Goal: Task Accomplishment & Management: Complete application form

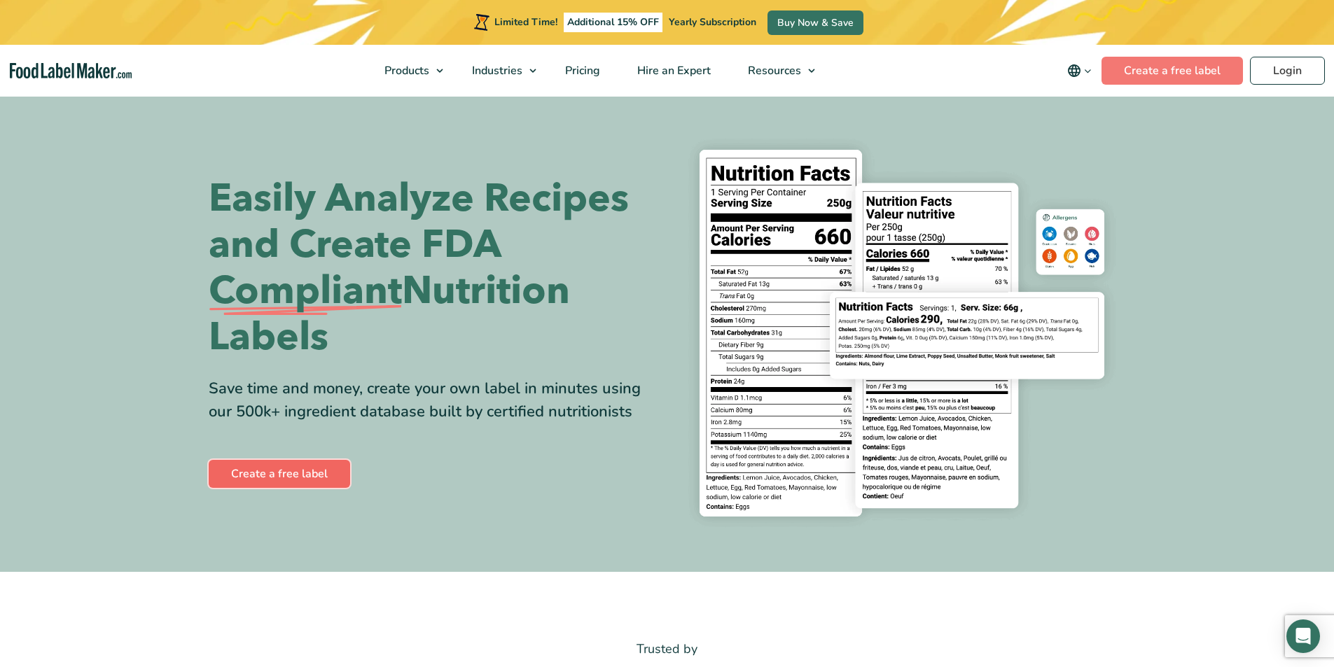
click at [269, 472] on link "Create a free label" at bounding box center [279, 474] width 141 height 28
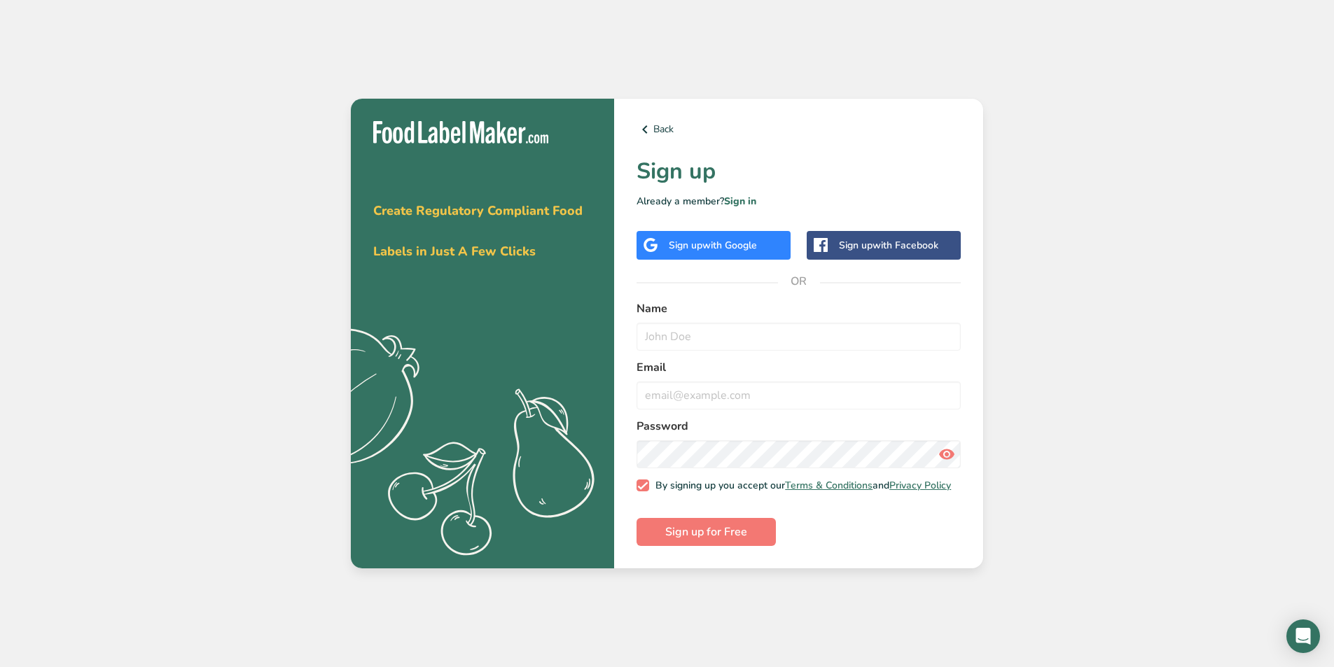
click at [700, 243] on div "Sign up with Google" at bounding box center [713, 245] width 88 height 15
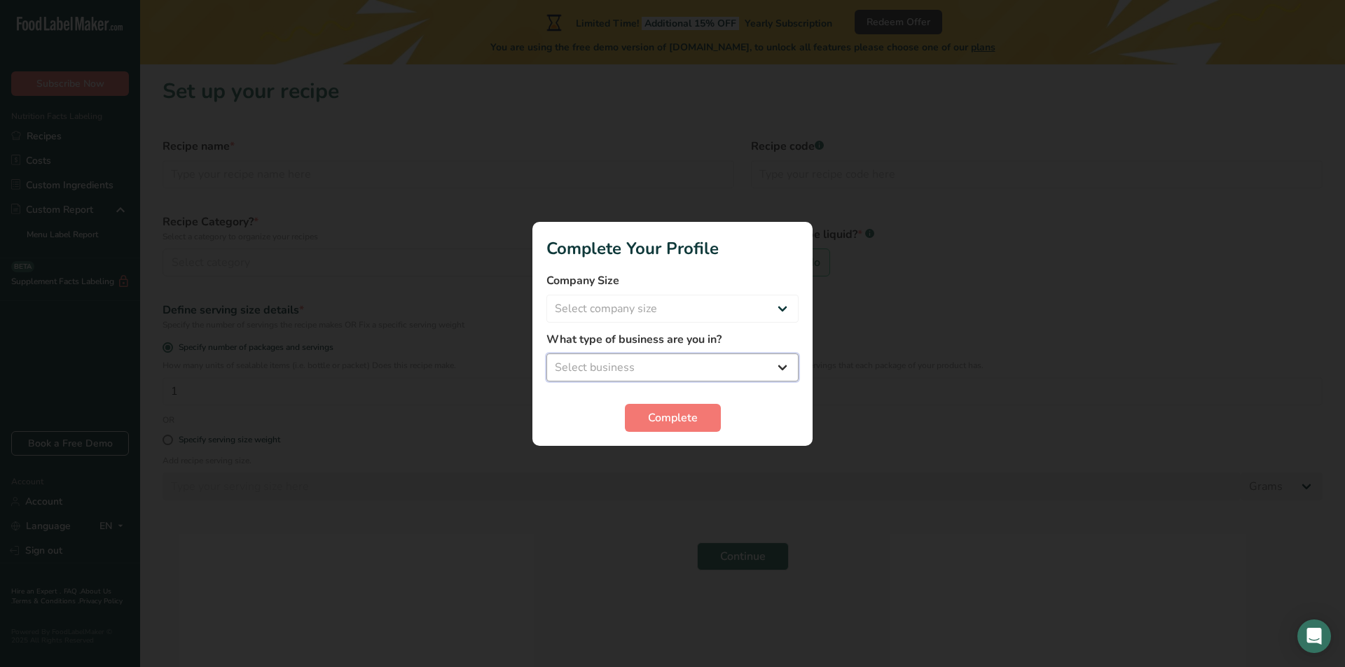
click at [641, 364] on select "Select business Packaged Food Manufacturer Restaurant & Cafe Bakery Meal Plans …" at bounding box center [672, 368] width 252 height 28
select select "1"
click at [546, 354] on select "Select business Packaged Food Manufacturer Restaurant & Cafe Bakery Meal Plans …" at bounding box center [672, 368] width 252 height 28
click at [667, 419] on span "Complete" at bounding box center [673, 418] width 50 height 17
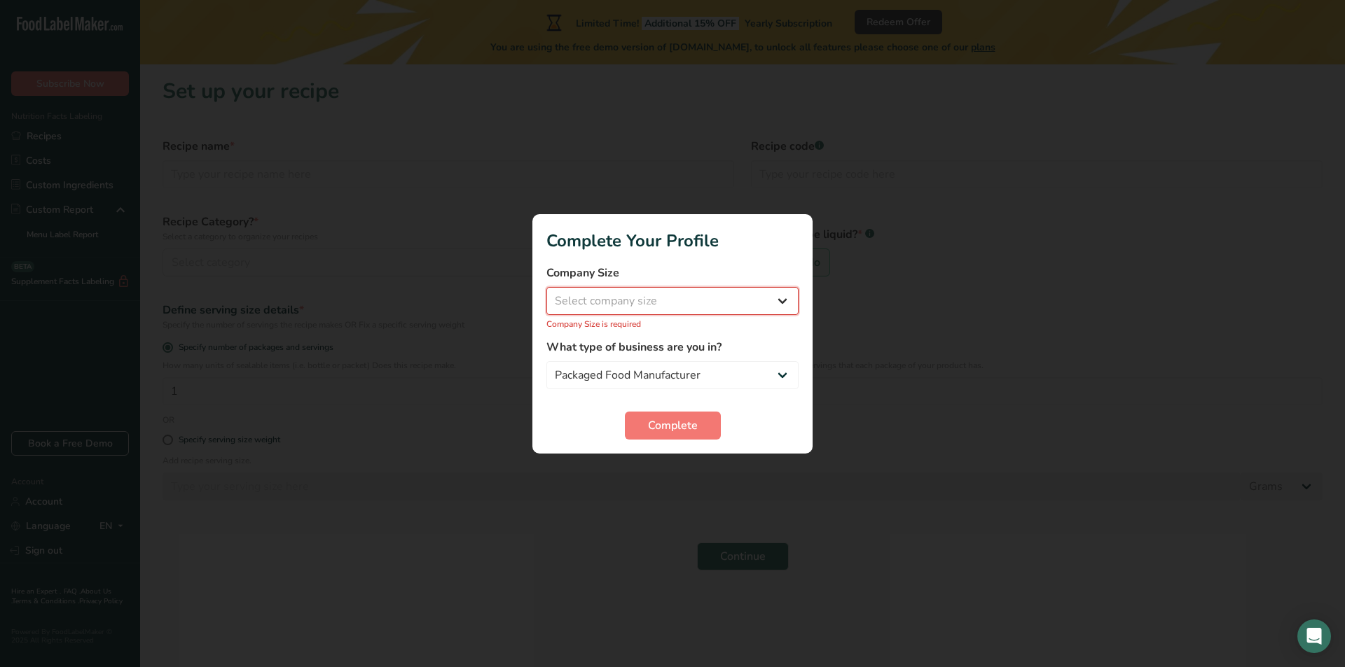
click at [653, 294] on select "Select company size Fewer than 10 Employees 10 to 50 Employees 51 to 500 Employ…" at bounding box center [672, 301] width 252 height 28
select select "1"
click at [546, 294] on select "Select company size Fewer than 10 Employees 10 to 50 Employees 51 to 500 Employ…" at bounding box center [672, 301] width 252 height 28
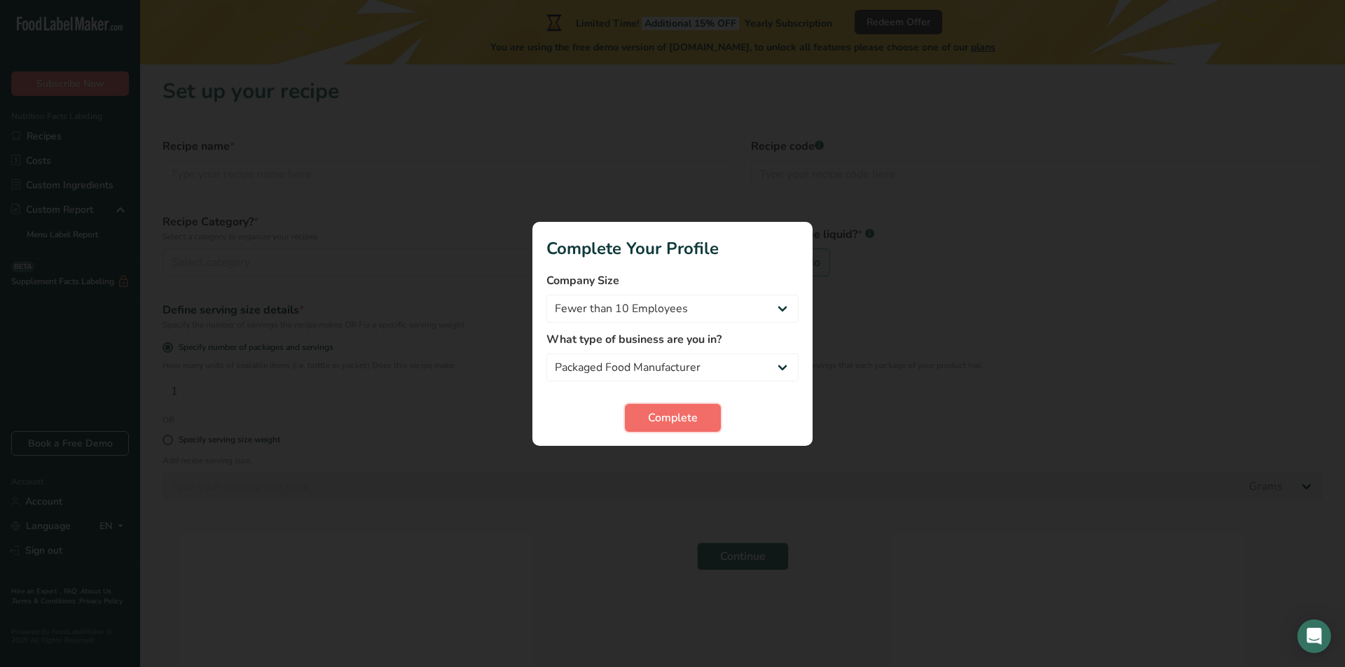
click at [653, 417] on span "Complete" at bounding box center [673, 418] width 50 height 17
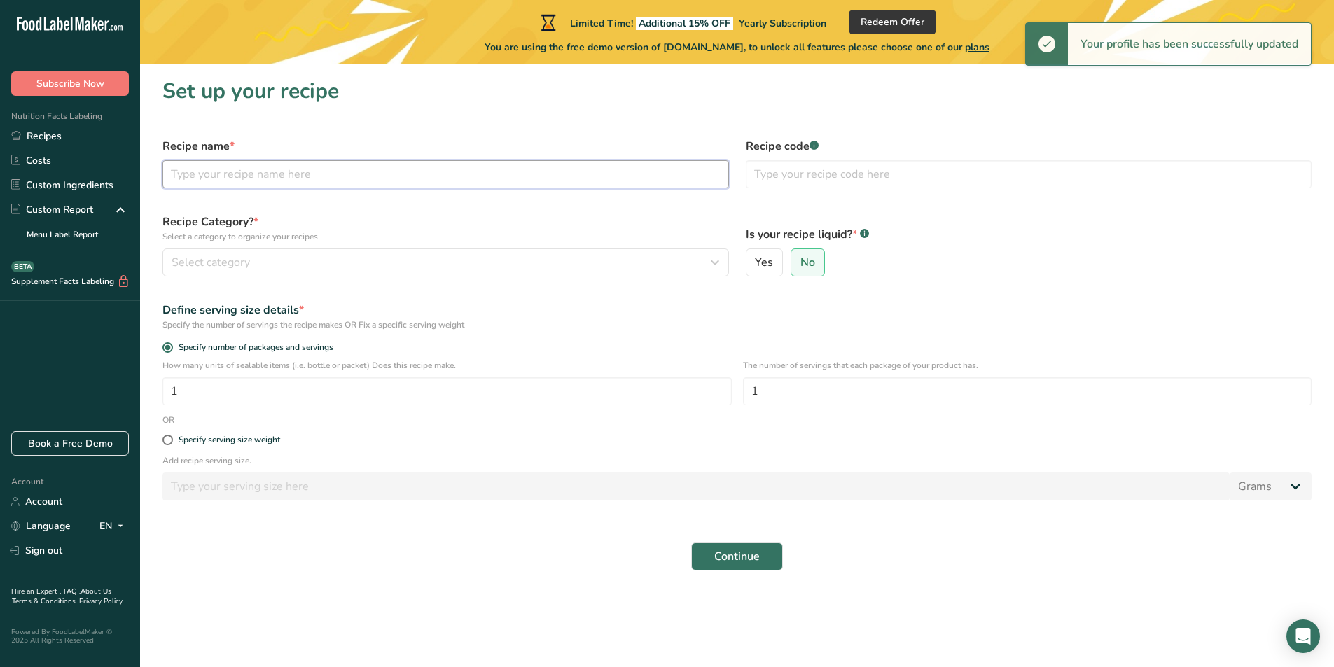
click at [227, 179] on input "text" at bounding box center [445, 174] width 567 height 28
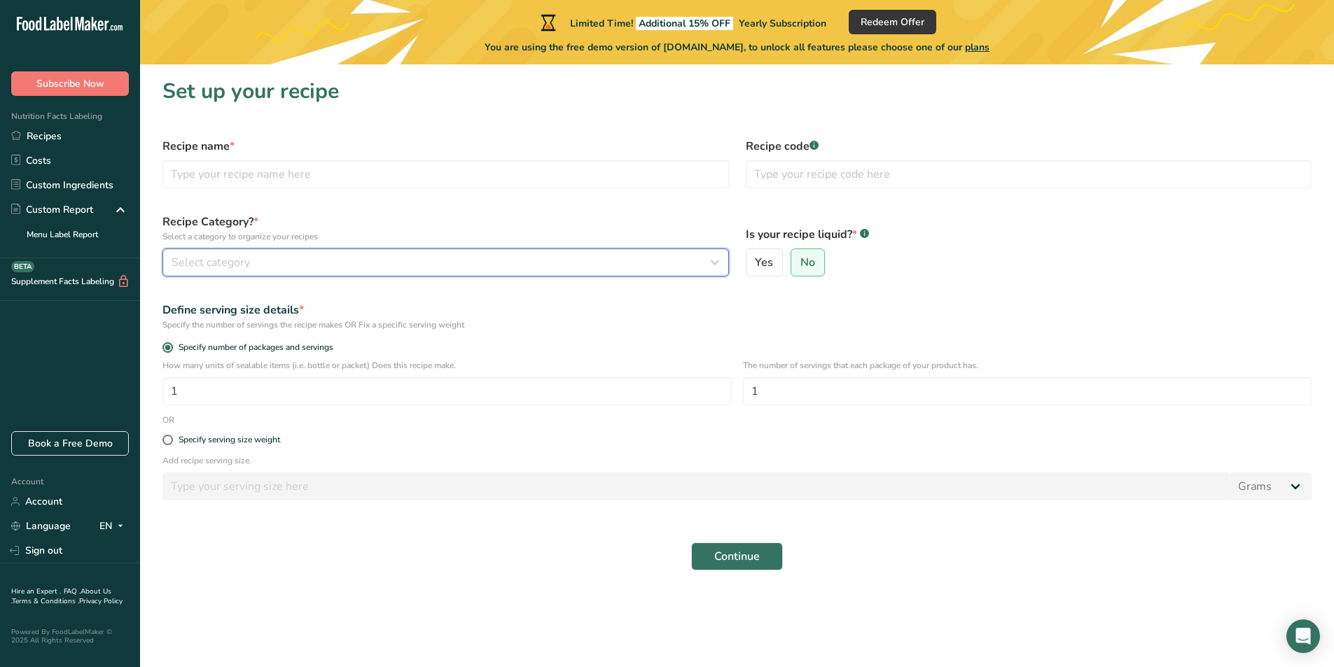
click at [247, 262] on span "Select category" at bounding box center [211, 262] width 78 height 17
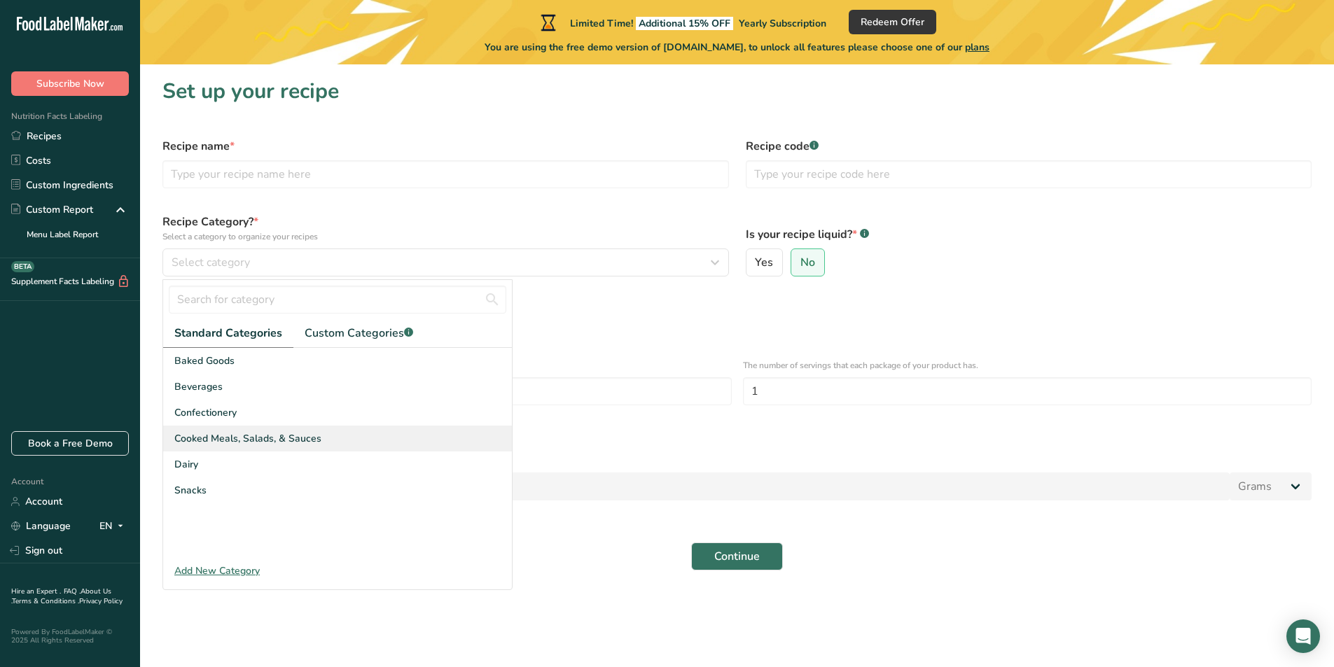
click at [250, 443] on span "Cooked Meals, Salads, & Sauces" at bounding box center [247, 438] width 147 height 15
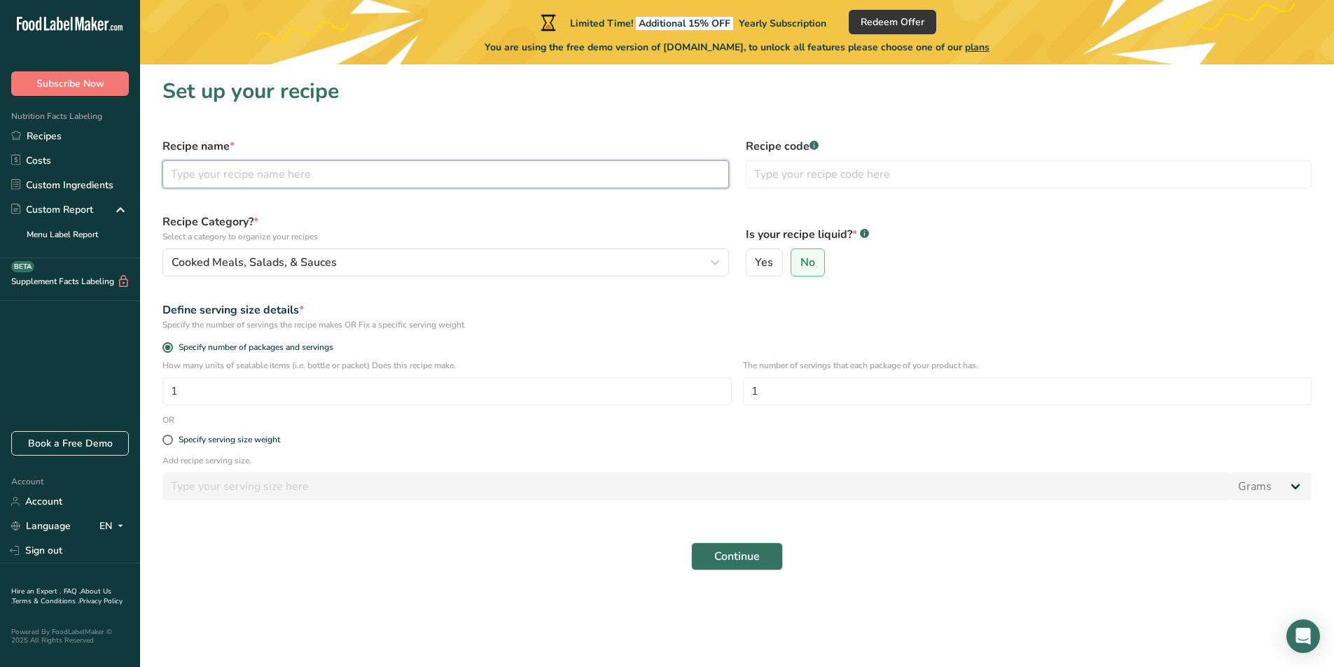
click at [363, 176] on input "text" at bounding box center [445, 174] width 567 height 28
type input "T"
type input "t"
type input "Tandoori CH / Rice And Beans"
click at [167, 444] on span at bounding box center [167, 440] width 11 height 11
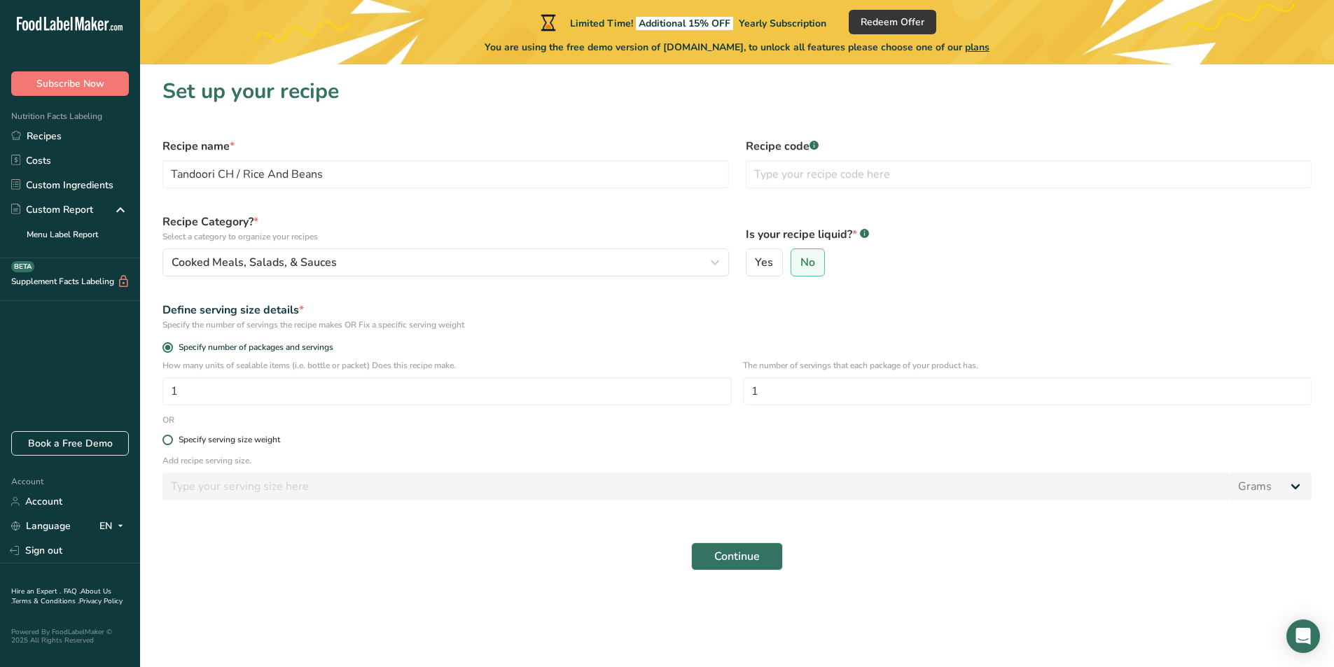
click at [167, 444] on input "Specify serving size weight" at bounding box center [166, 440] width 9 height 9
radio input "true"
radio input "false"
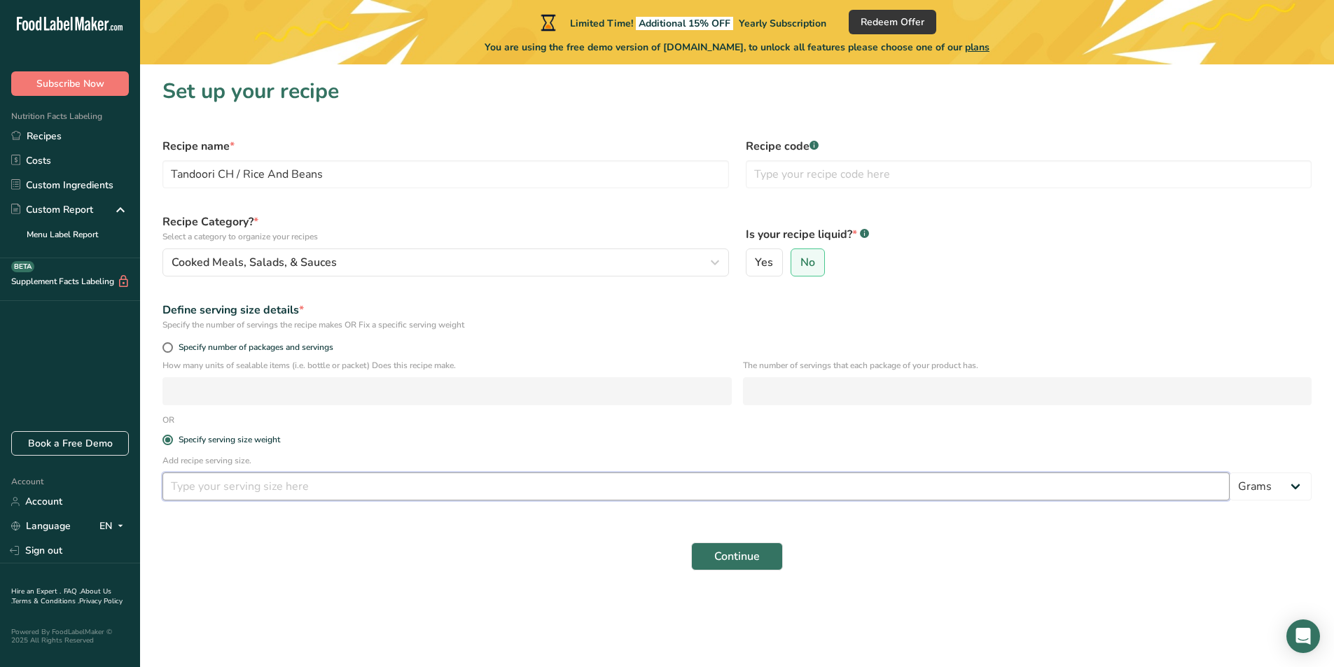
click at [213, 492] on input "number" at bounding box center [695, 487] width 1067 height 28
type input "4"
click at [164, 347] on span at bounding box center [167, 347] width 11 height 11
click at [164, 347] on input "Specify number of packages and servings" at bounding box center [166, 347] width 9 height 9
radio input "true"
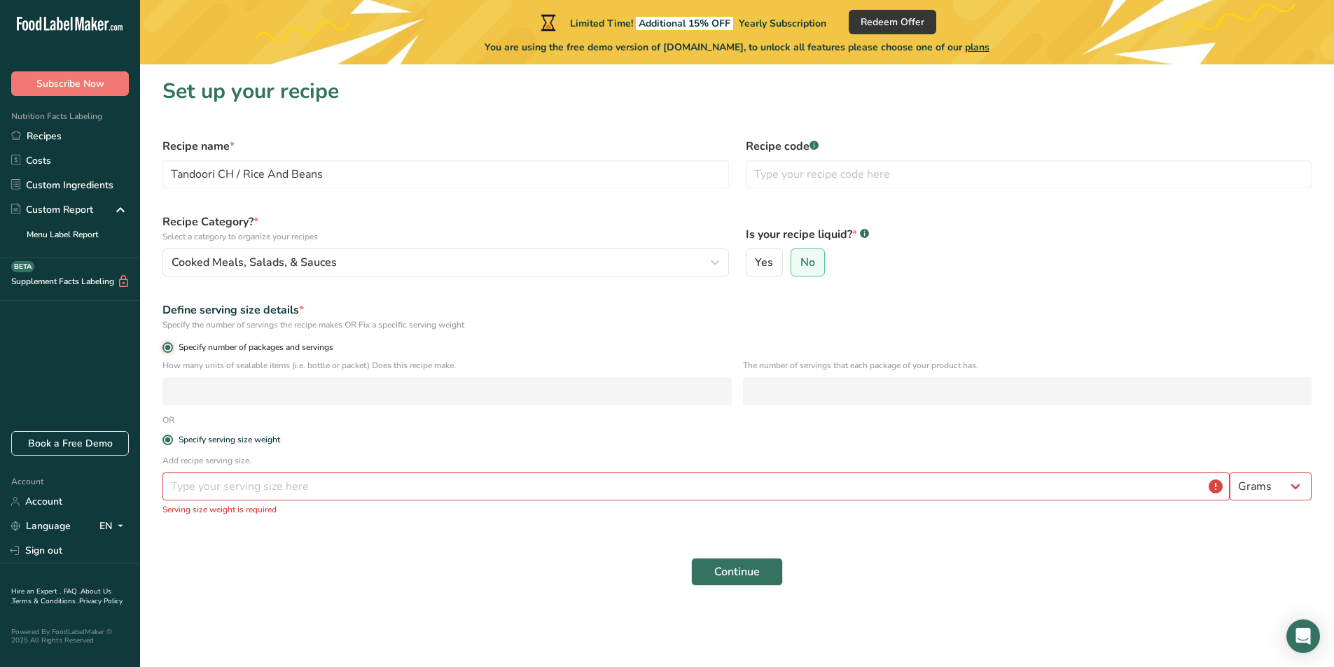
radio input "false"
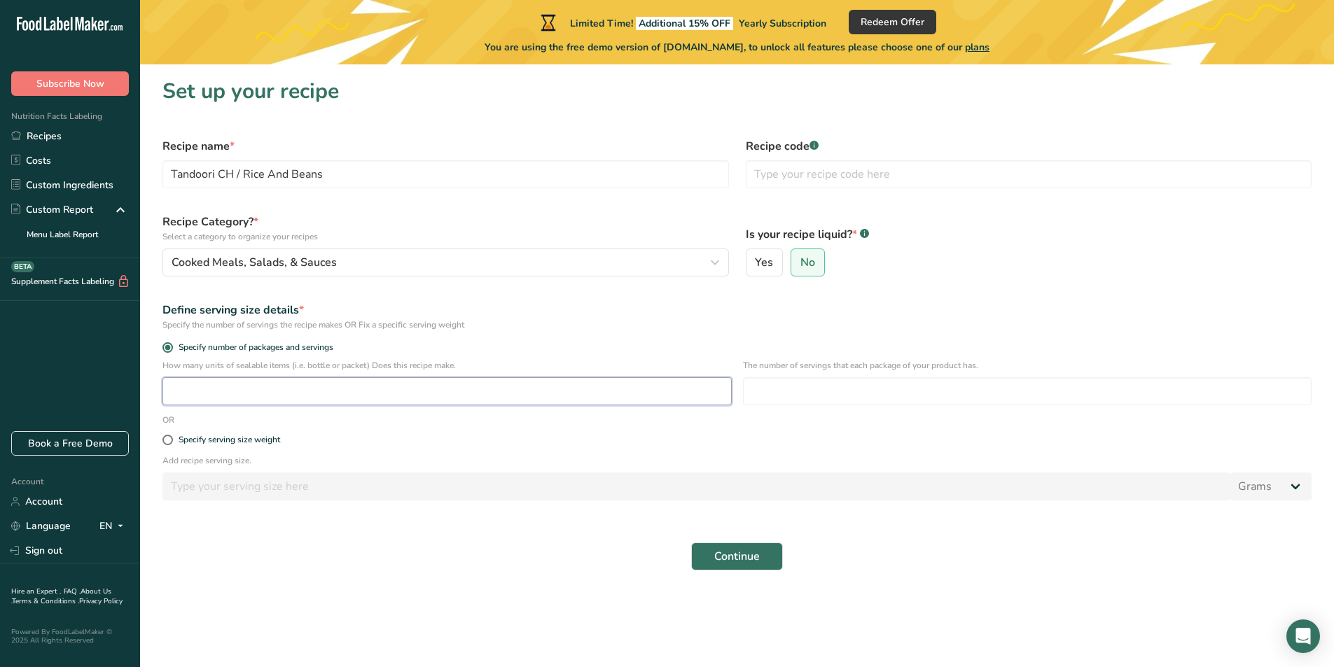
click at [221, 398] on input "number" at bounding box center [446, 391] width 569 height 28
type input "1"
click at [825, 183] on input "text" at bounding box center [1029, 174] width 567 height 28
type input "1001"
click at [735, 550] on span "Continue" at bounding box center [737, 556] width 46 height 17
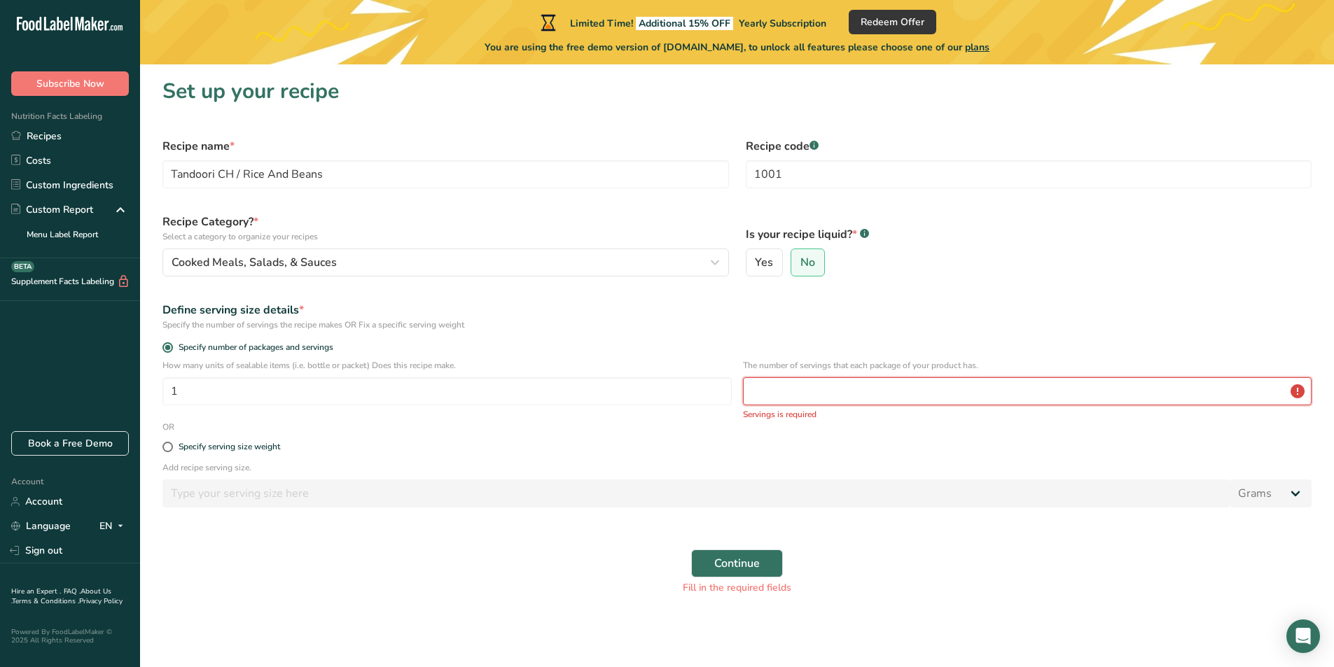
click at [779, 387] on input "number" at bounding box center [1027, 391] width 569 height 28
type input "1"
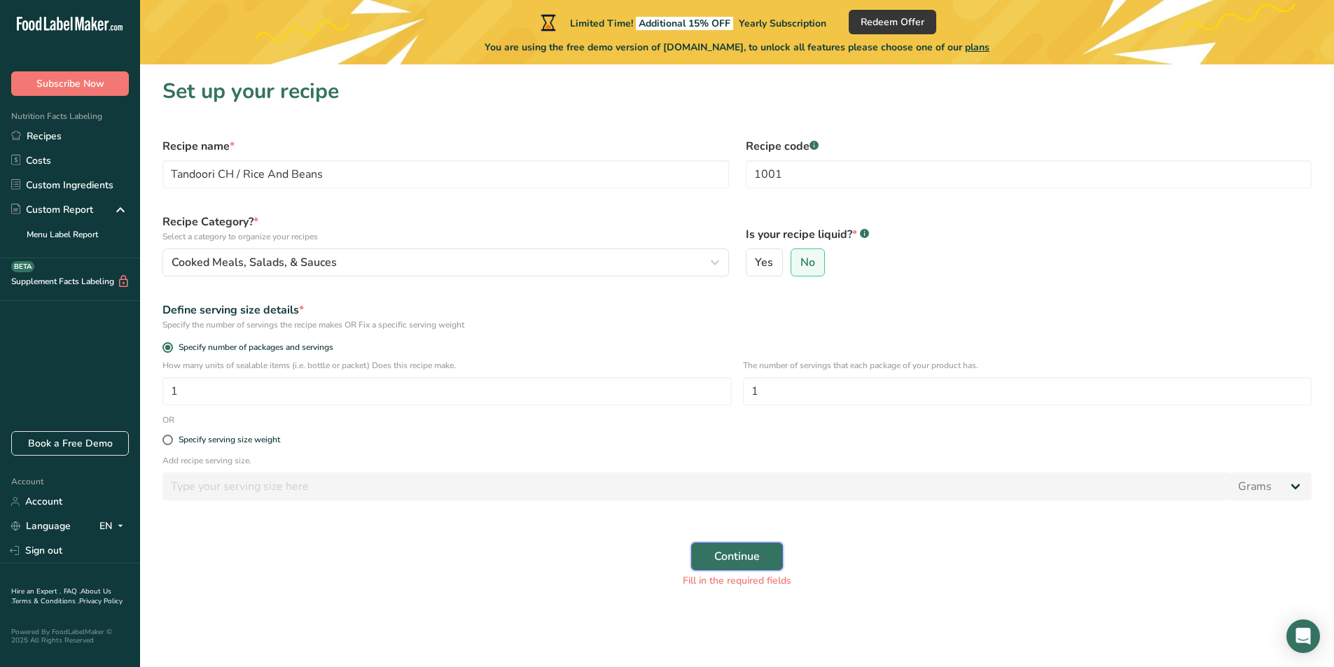
click at [741, 550] on span "Continue" at bounding box center [737, 556] width 46 height 17
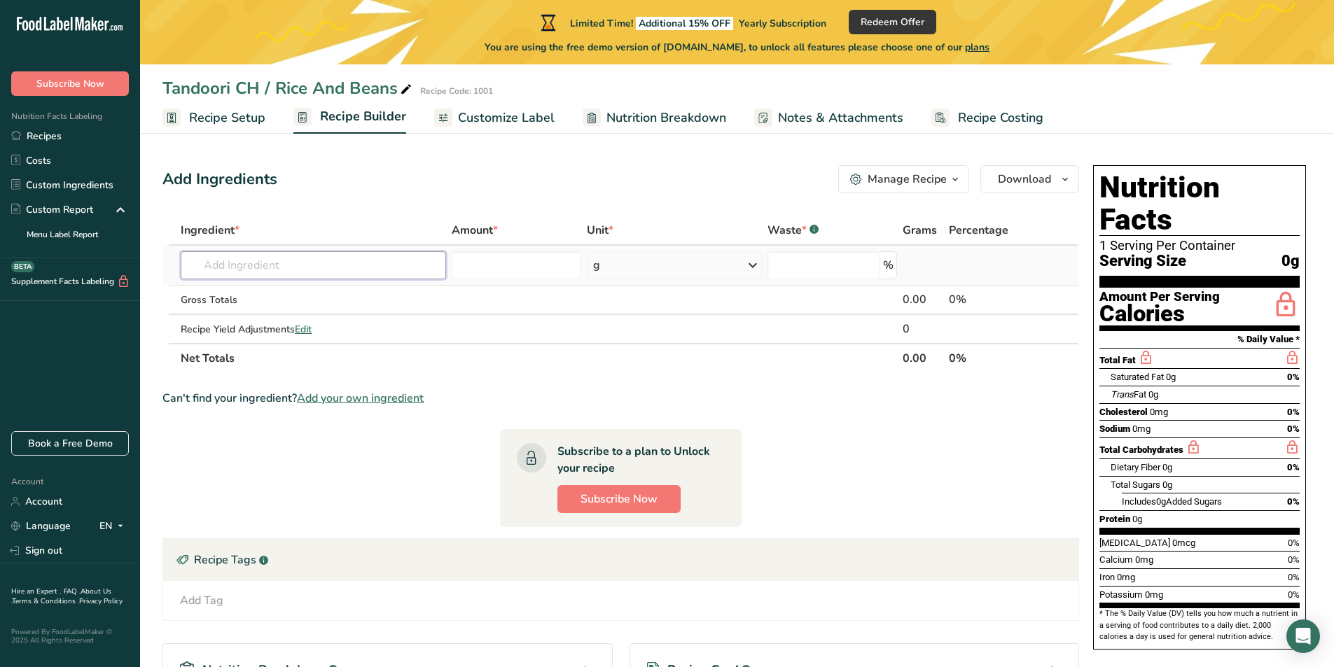
click at [216, 264] on input "text" at bounding box center [313, 265] width 265 height 28
click at [875, 188] on button "Manage Recipe" at bounding box center [903, 179] width 131 height 28
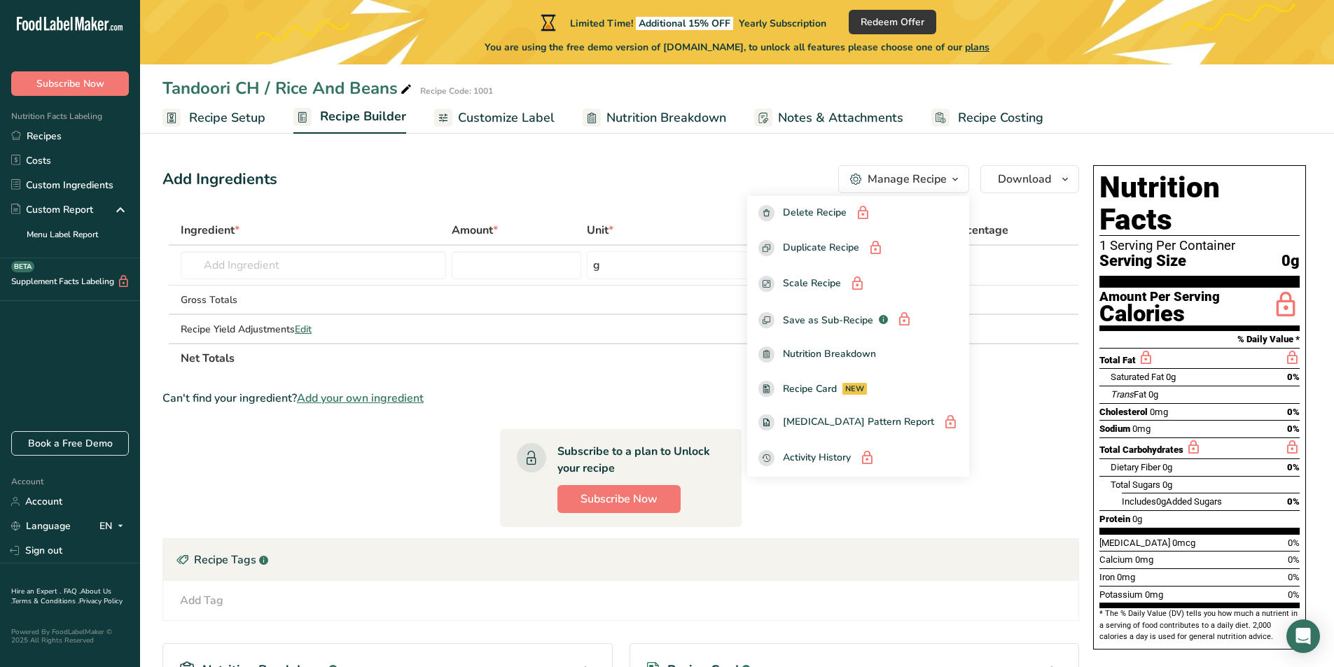
click at [814, 179] on div "Add Ingredients Manage Recipe Delete Recipe Duplicate Recipe Scale Recipe Save …" at bounding box center [620, 179] width 917 height 28
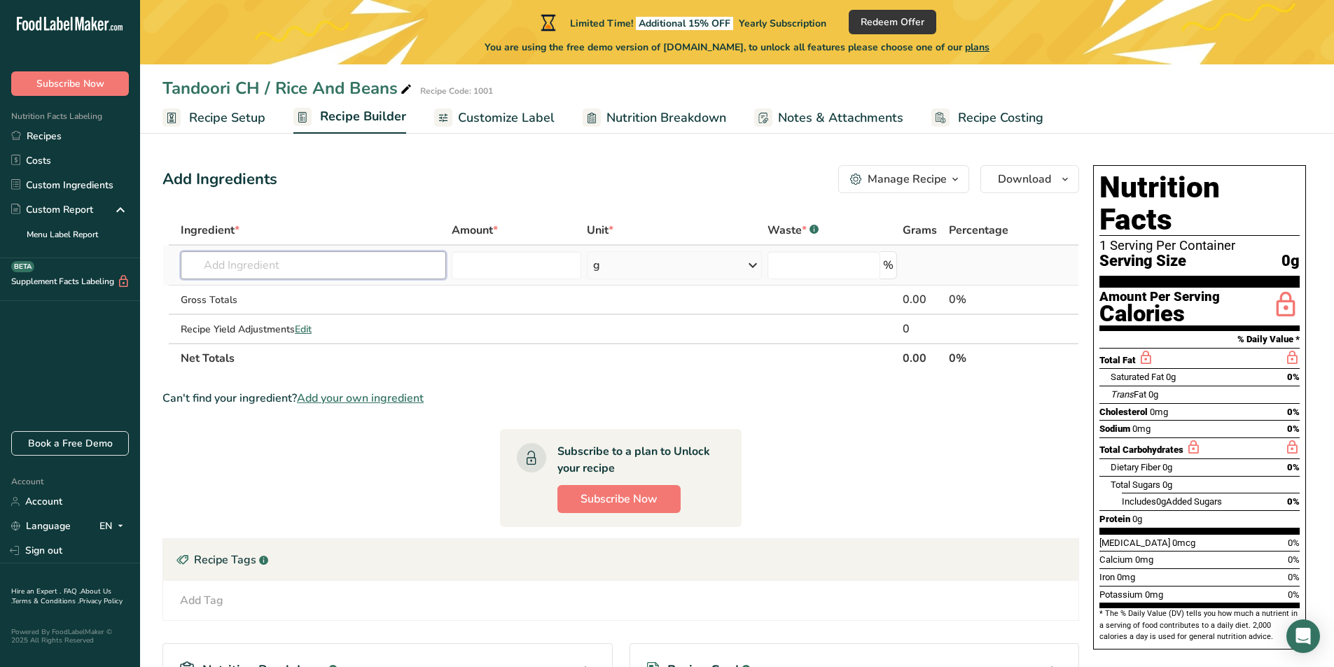
click at [270, 265] on input "text" at bounding box center [313, 265] width 265 height 28
click at [639, 262] on div "g" at bounding box center [674, 265] width 174 height 28
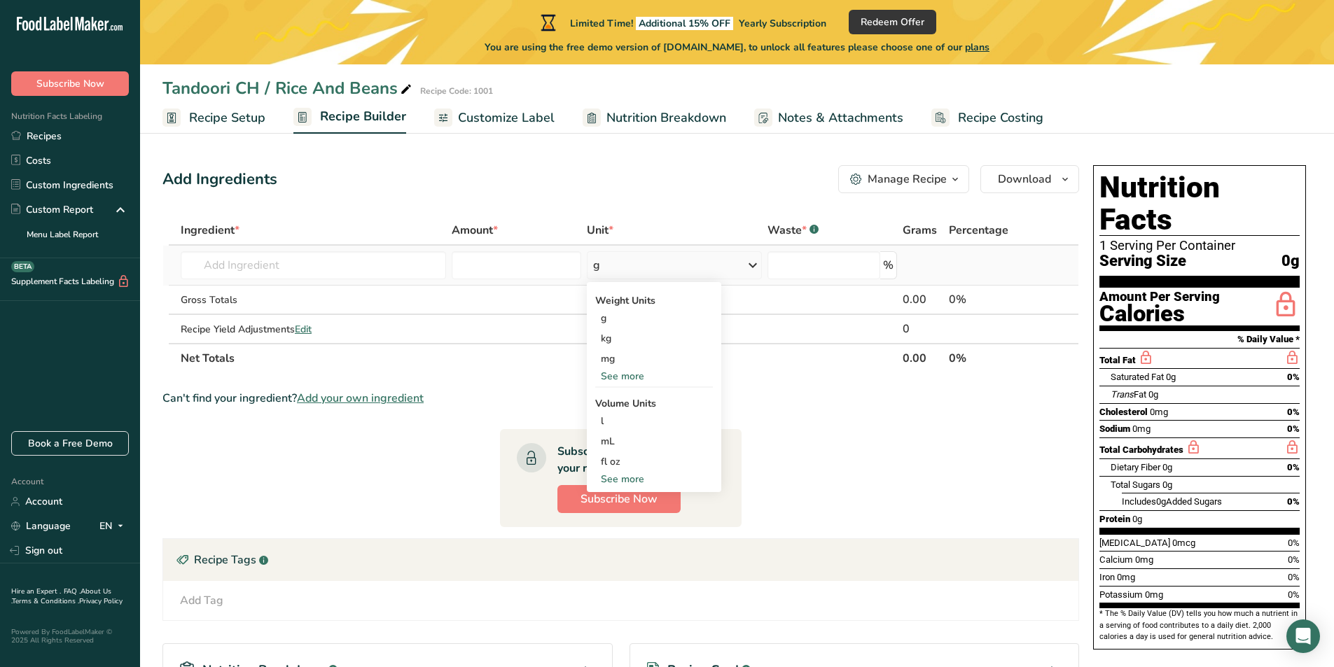
click at [628, 372] on div "See more" at bounding box center [654, 376] width 118 height 15
click at [613, 420] on div "oz" at bounding box center [654, 420] width 118 height 20
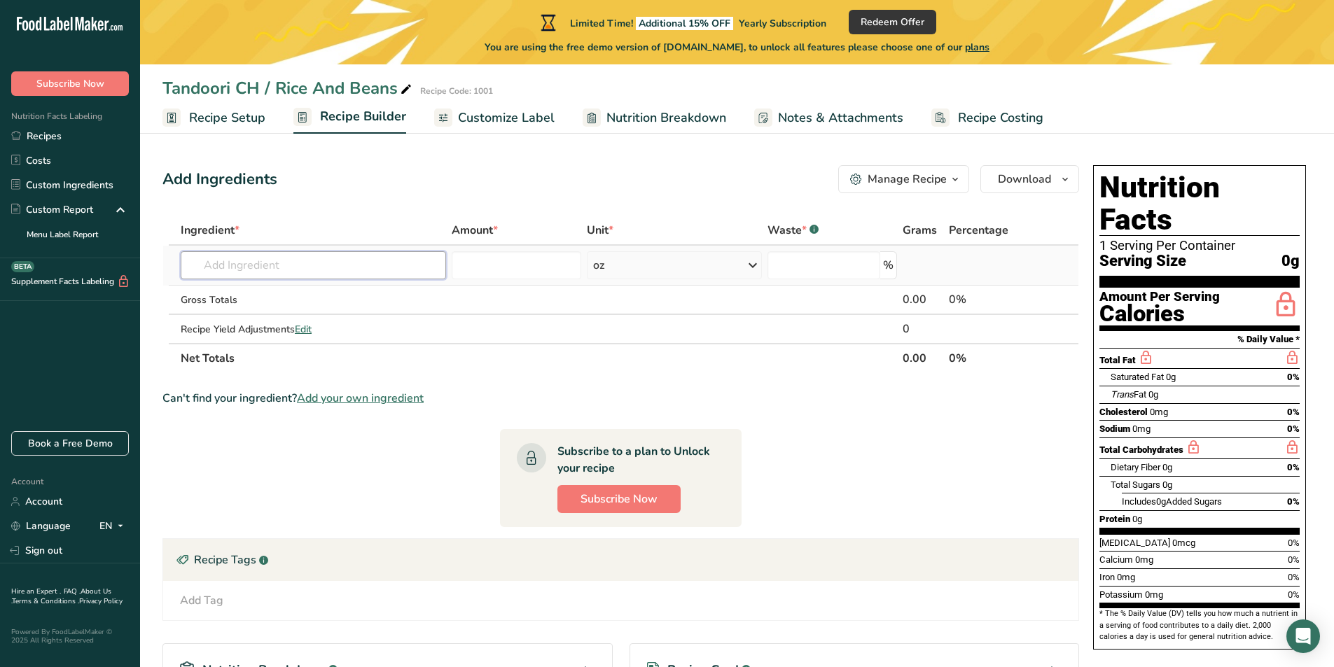
click at [287, 273] on input "text" at bounding box center [313, 265] width 265 height 28
type input "T"
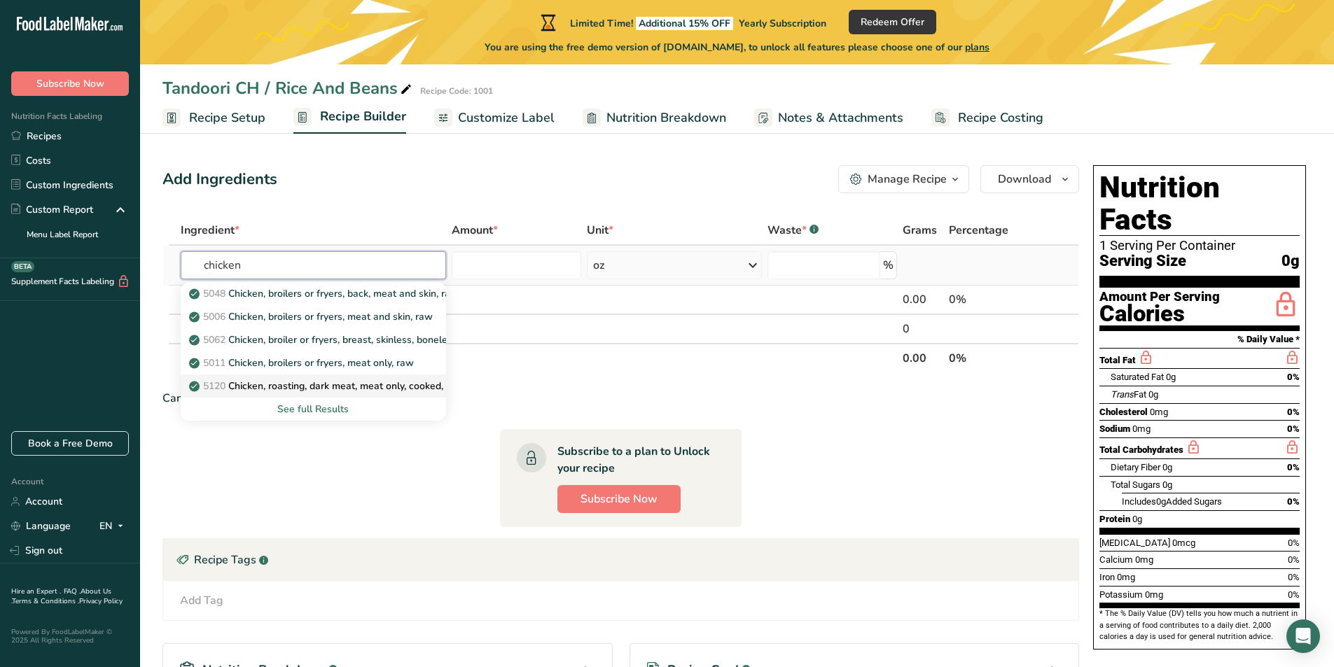
type input "chicken"
click at [330, 387] on p "5120 Chicken, roasting, dark meat, meat only, cooked, roasted" at bounding box center [336, 386] width 289 height 15
type input "Chicken, roasting, dark meat, meat only, cooked, roasted"
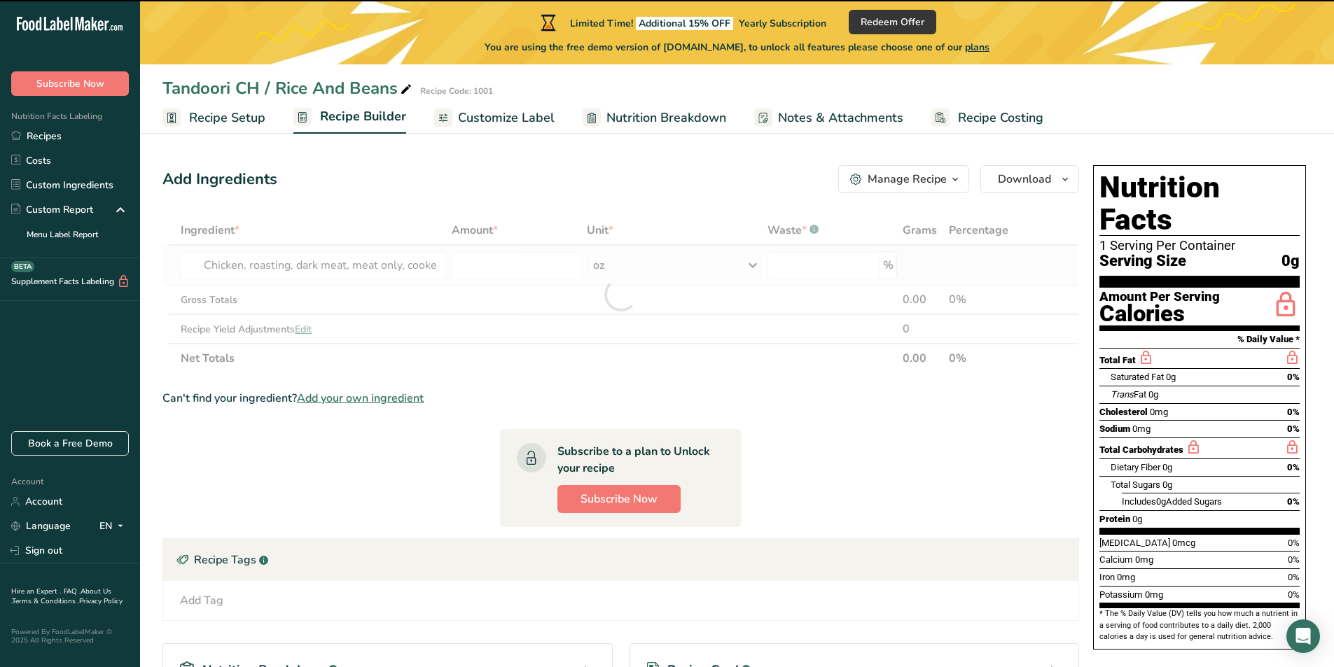
type input "0"
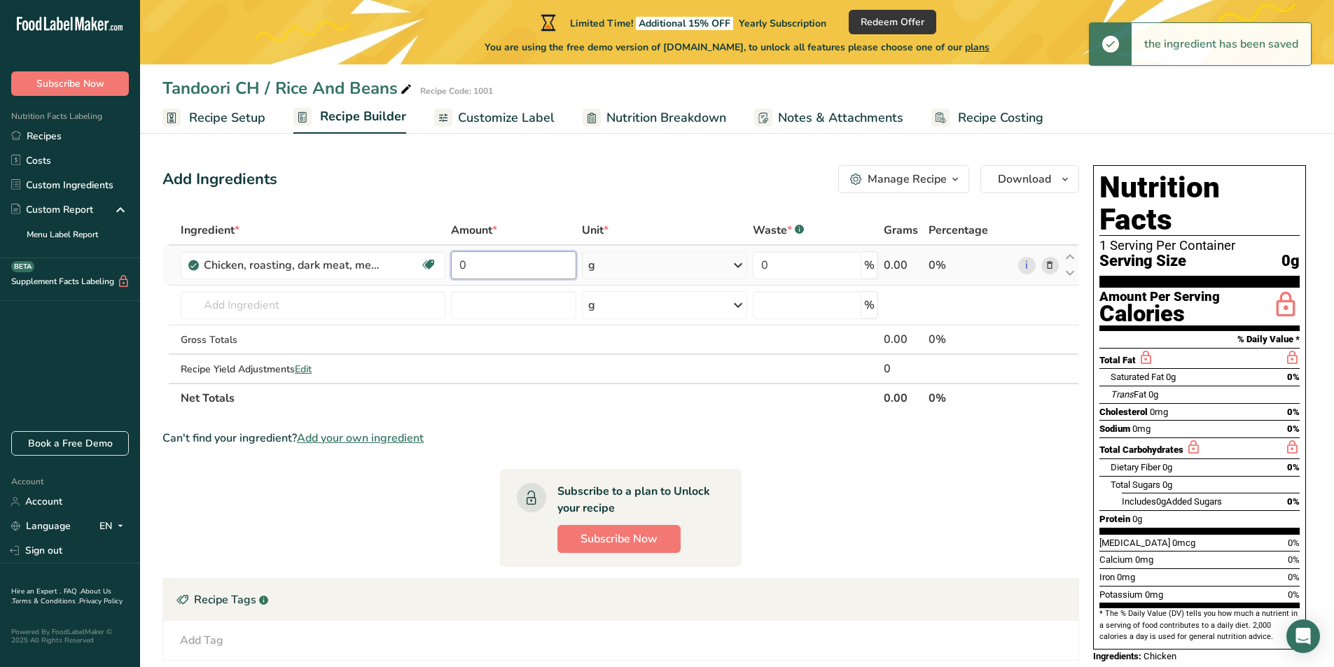
click at [511, 275] on input "0" at bounding box center [513, 265] width 125 height 28
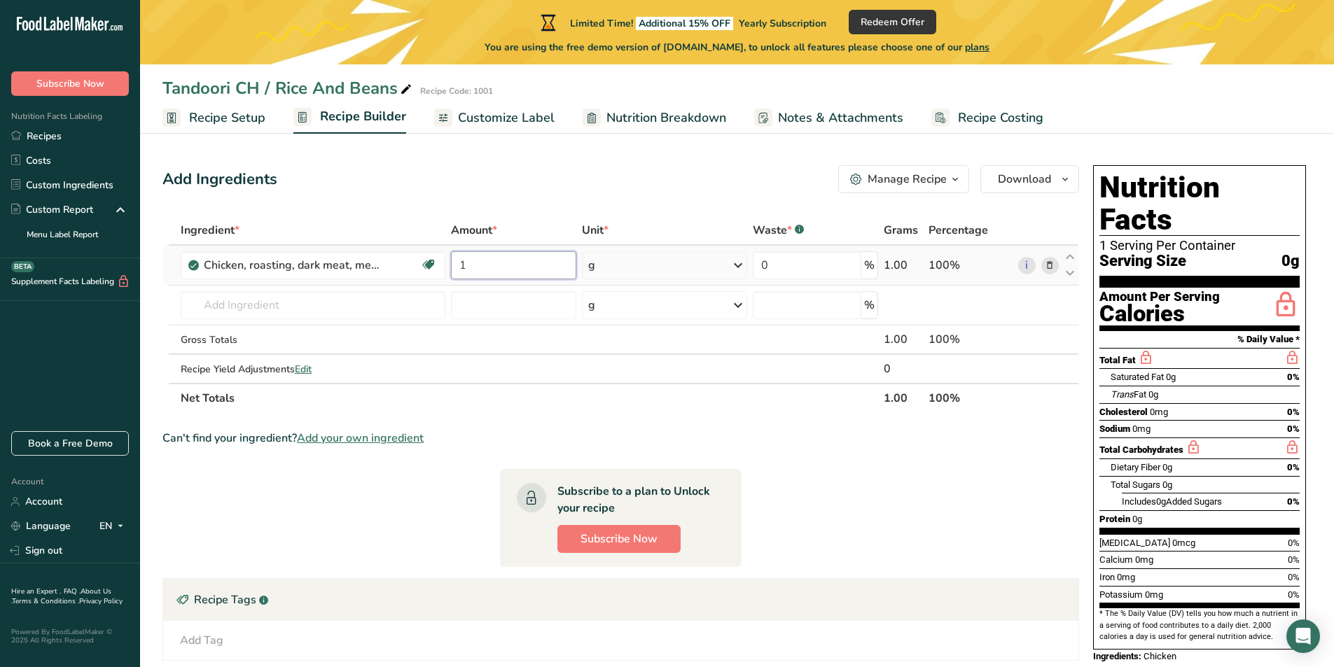
type input "1"
click at [625, 267] on div "Ingredient * Amount * Unit * Waste * .a-a{fill:#347362;}.b-a{fill:#fff;} Grams …" at bounding box center [620, 314] width 917 height 197
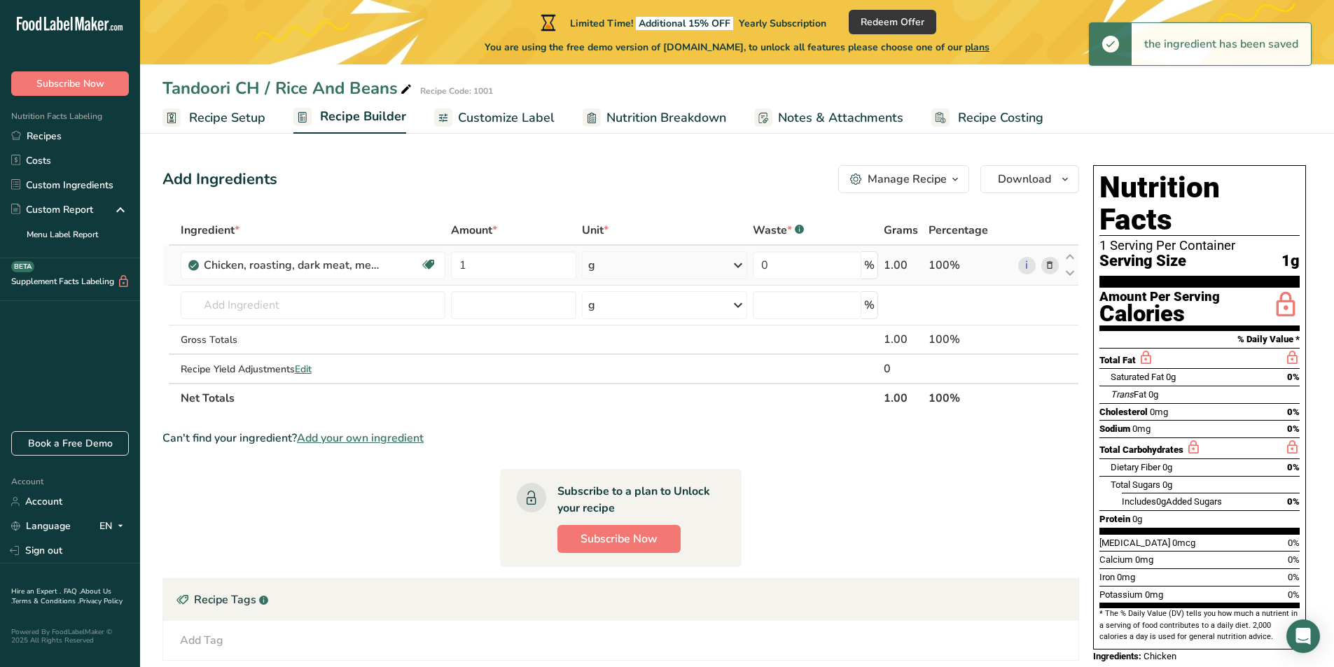
click at [740, 263] on icon at bounding box center [738, 265] width 17 height 25
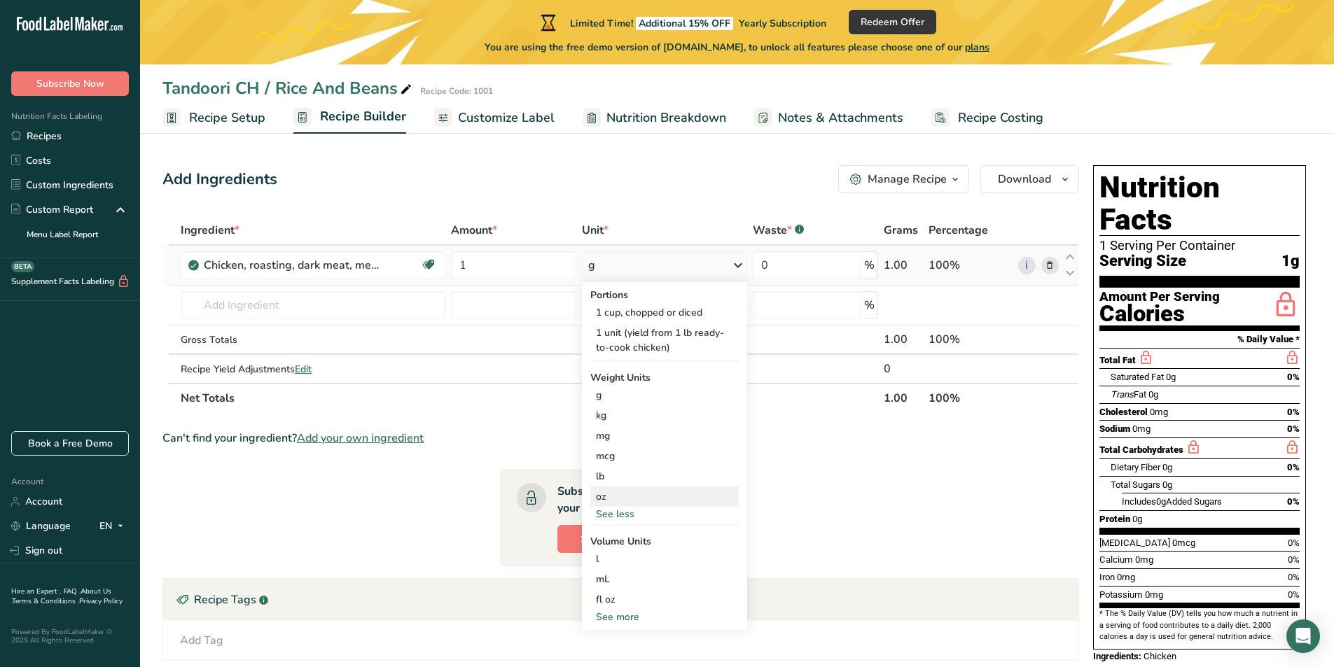
click at [601, 498] on div "oz" at bounding box center [664, 497] width 148 height 20
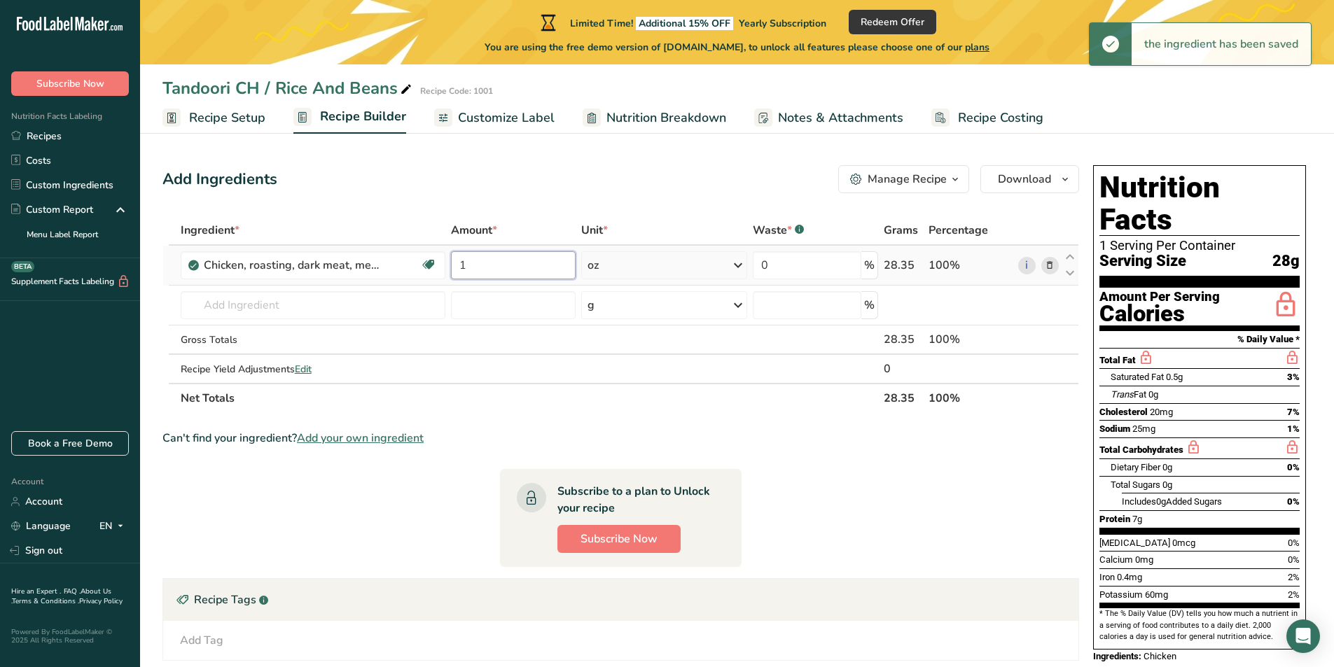
click at [475, 268] on input "1" at bounding box center [513, 265] width 125 height 28
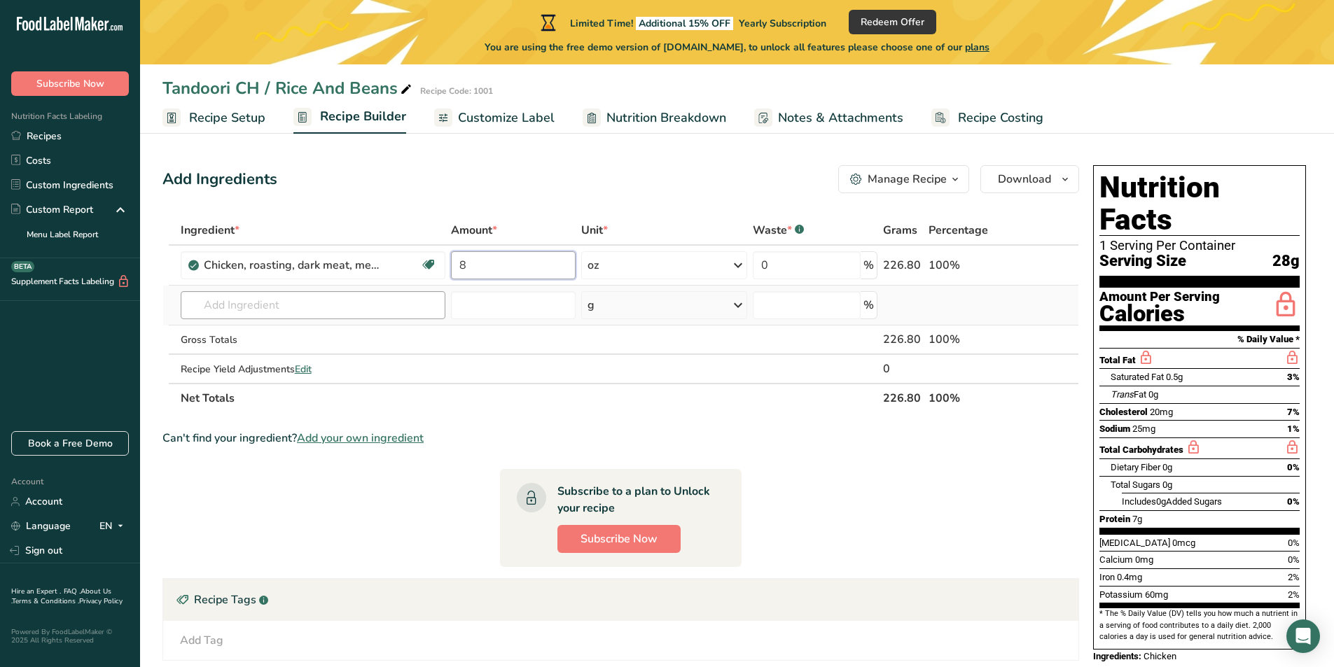
type input "8"
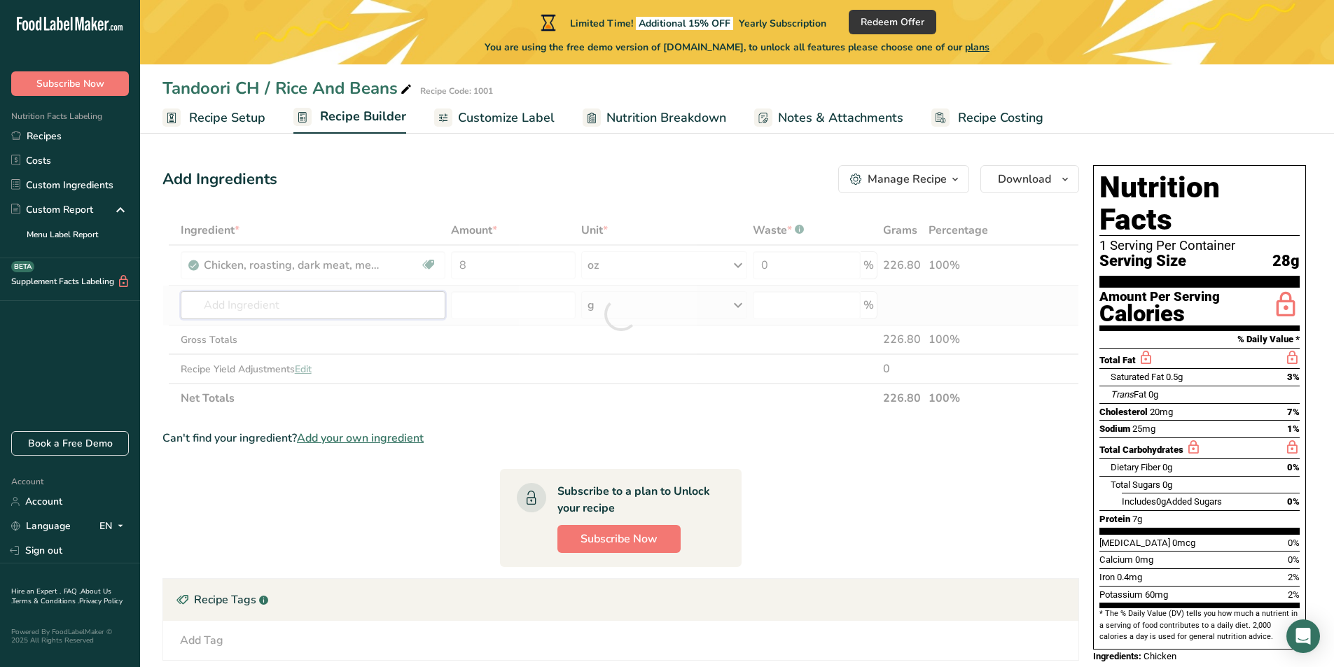
click at [230, 306] on div "Ingredient * Amount * Unit * Waste * .a-a{fill:#347362;}.b-a{fill:#fff;} Grams …" at bounding box center [620, 314] width 917 height 197
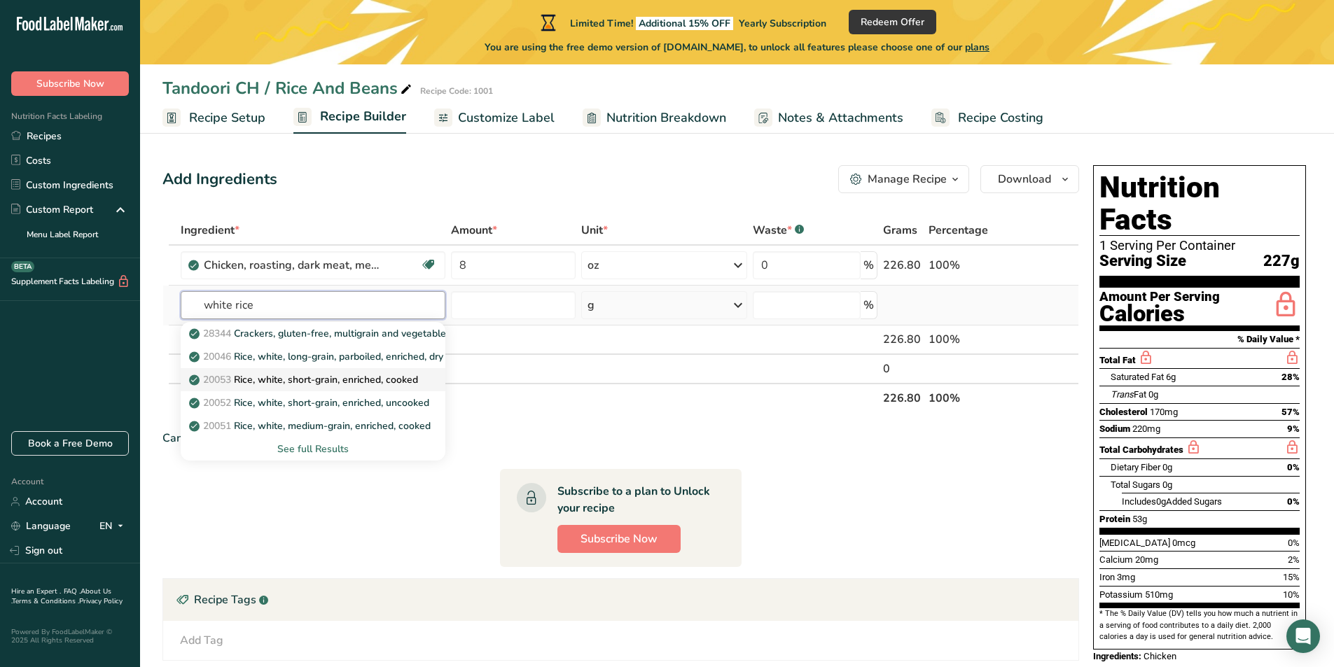
type input "white rice"
click at [307, 380] on p "20053 Rice, white, short-grain, enriched, cooked" at bounding box center [305, 380] width 226 height 15
type input "Rice, white, short-grain, enriched, cooked"
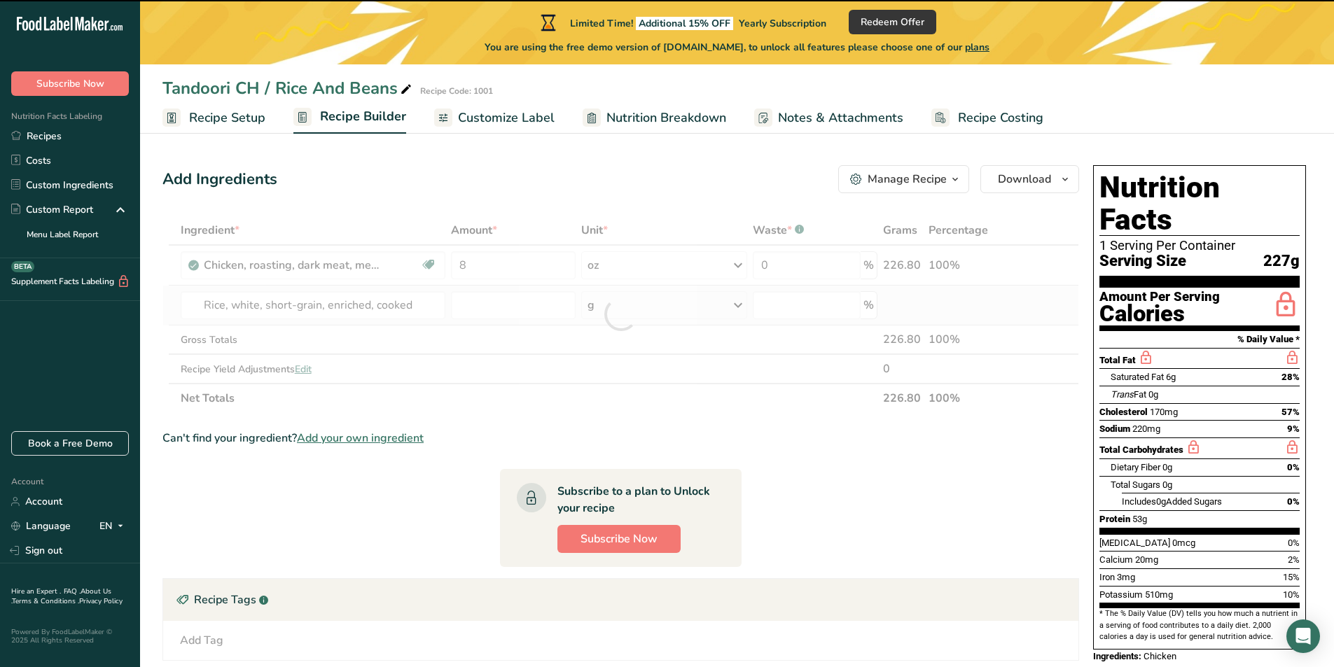
type input "0"
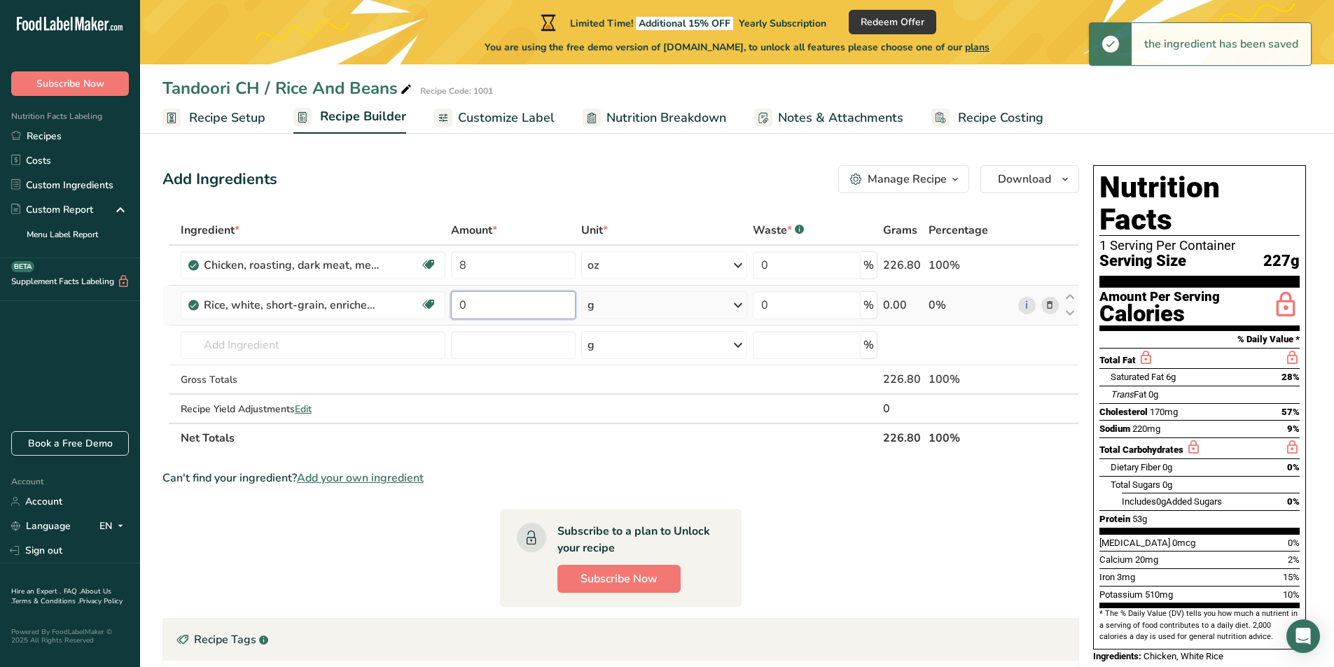
click at [474, 307] on input "0" at bounding box center [513, 305] width 125 height 28
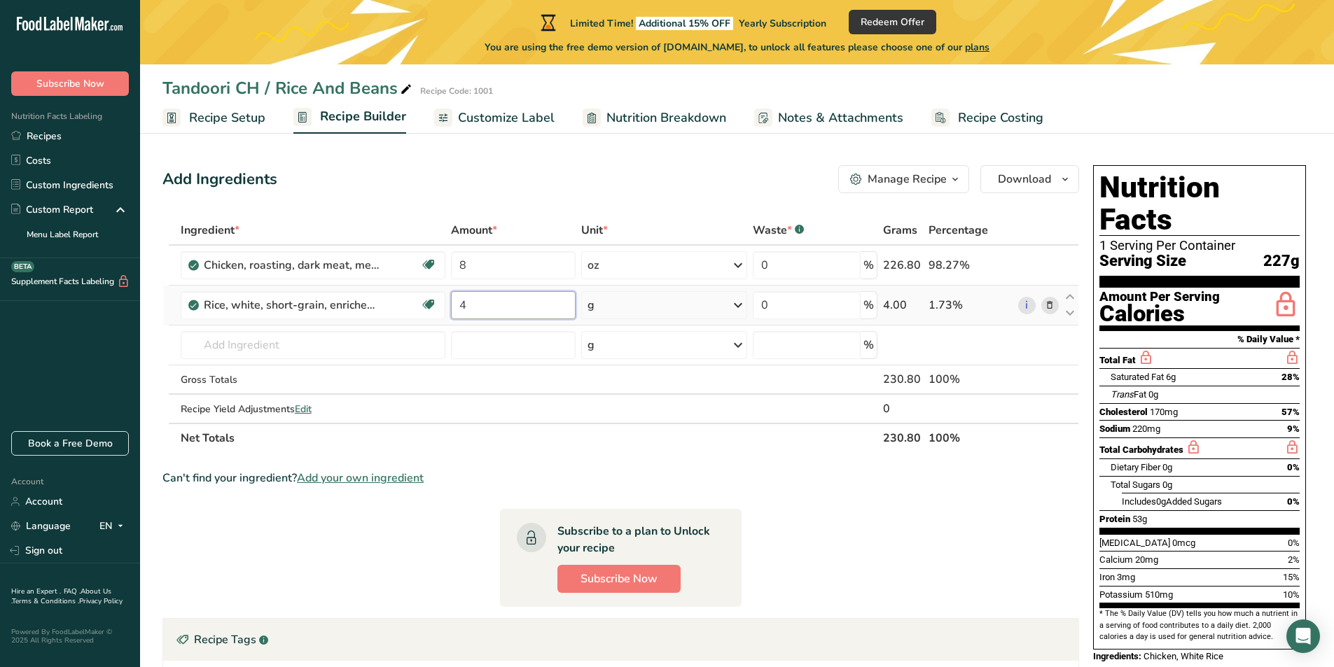
type input "4"
click at [736, 301] on div "Ingredient * Amount * Unit * Waste * .a-a{fill:#347362;}.b-a{fill:#fff;} Grams …" at bounding box center [620, 334] width 917 height 237
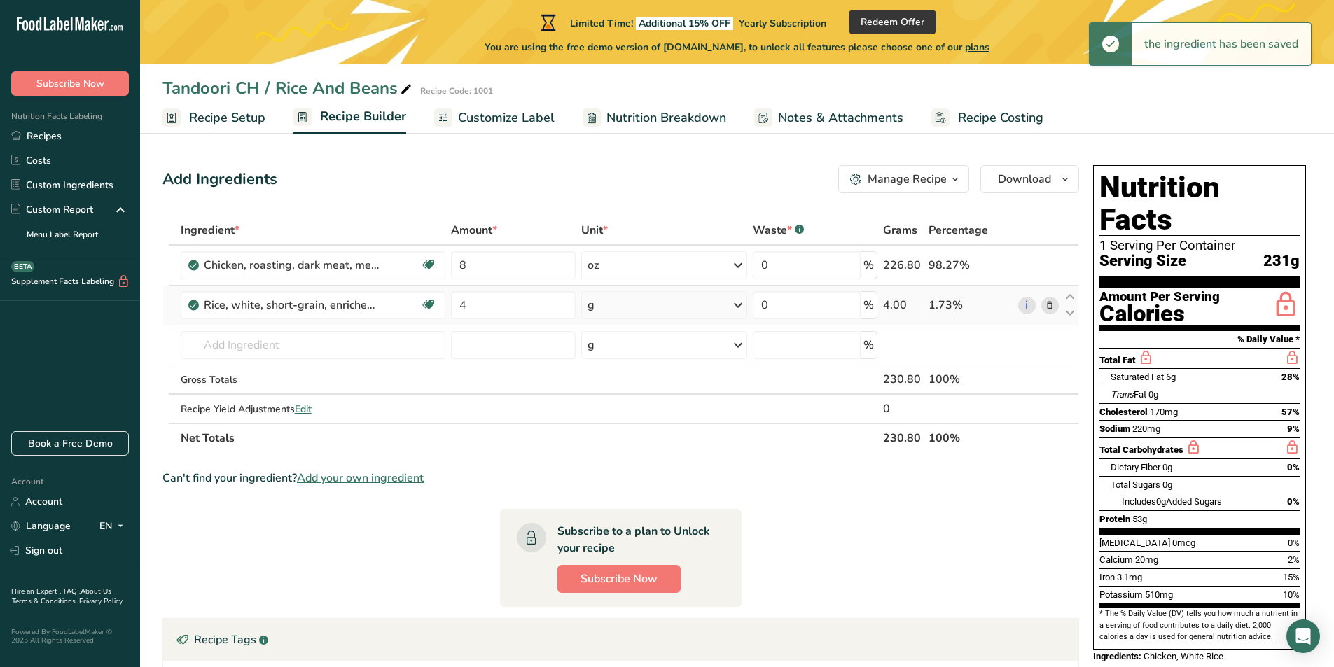
click at [739, 304] on icon at bounding box center [738, 305] width 17 height 25
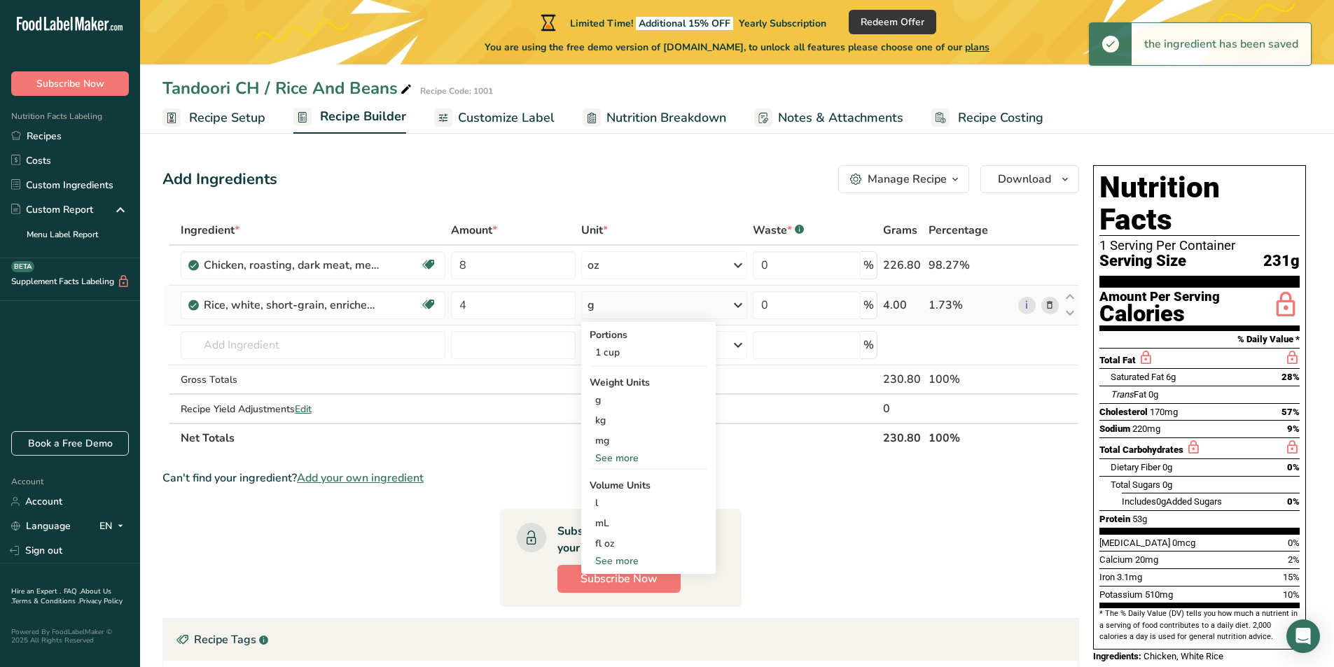
click at [607, 455] on div "See more" at bounding box center [649, 458] width 118 height 15
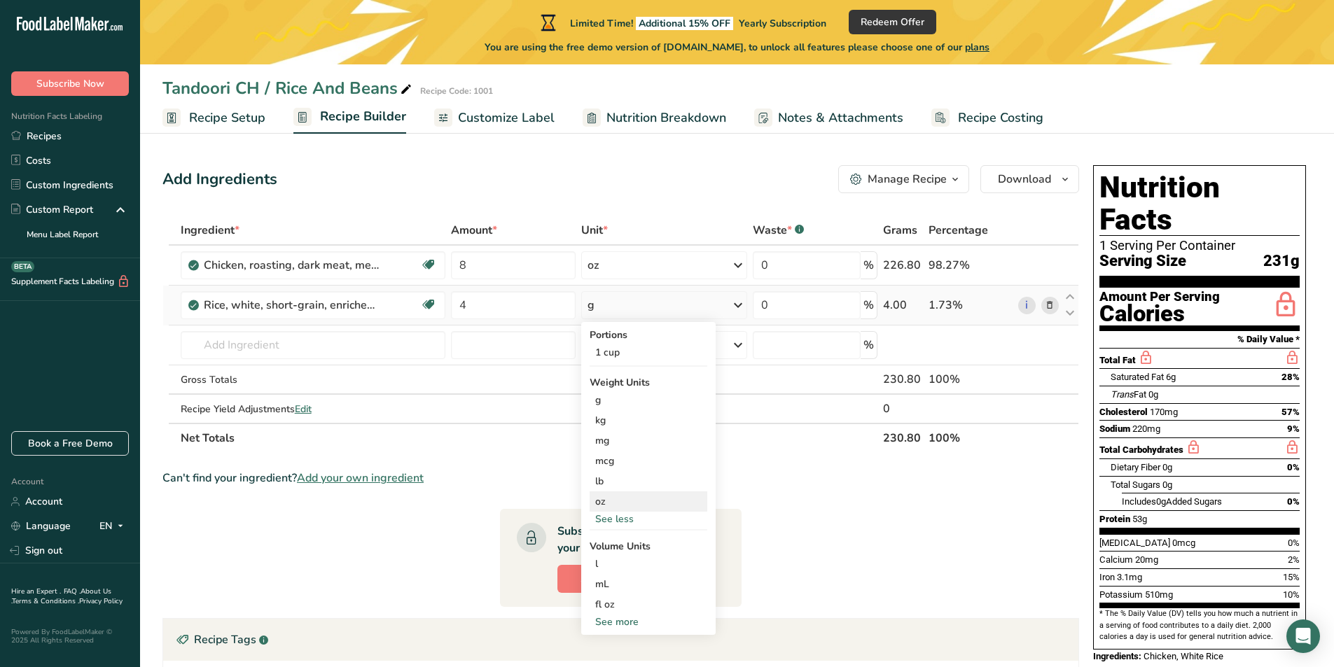
click at [606, 500] on div "oz" at bounding box center [649, 502] width 118 height 20
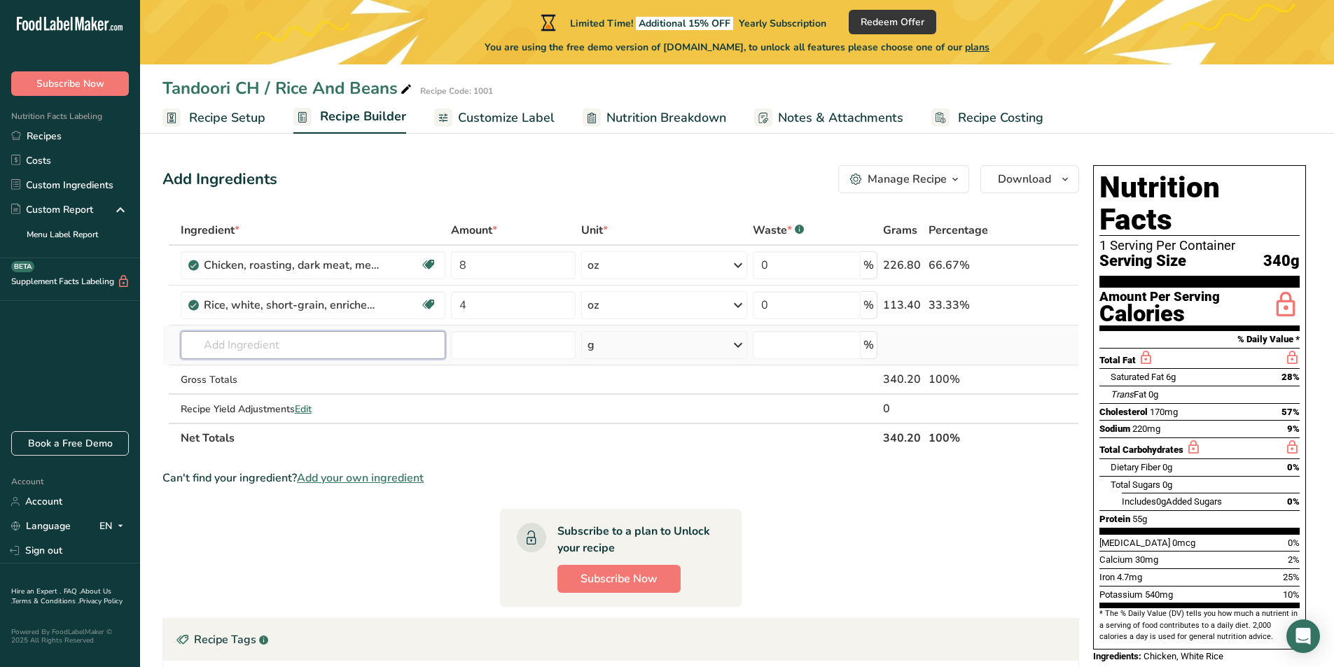
click at [251, 348] on input "text" at bounding box center [313, 345] width 265 height 28
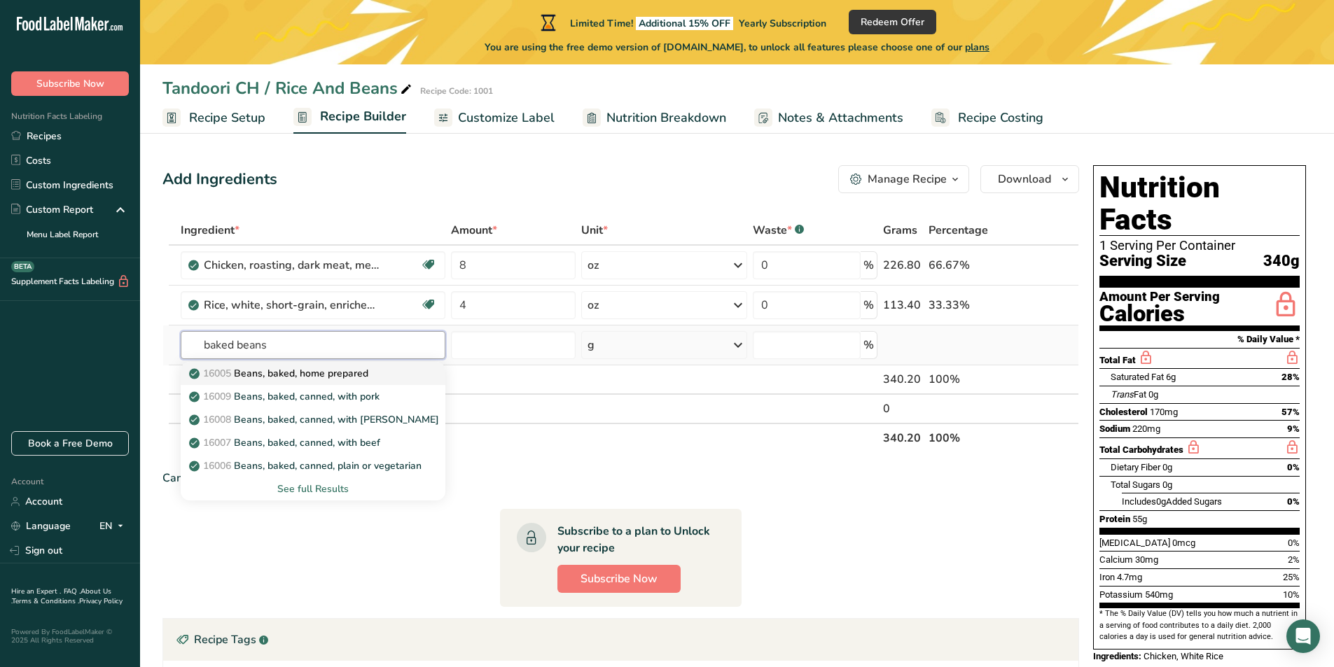
type input "baked beans"
click at [309, 377] on p "16005 Beans, baked, home prepared" at bounding box center [280, 373] width 176 height 15
type input "Beans, baked, home prepared"
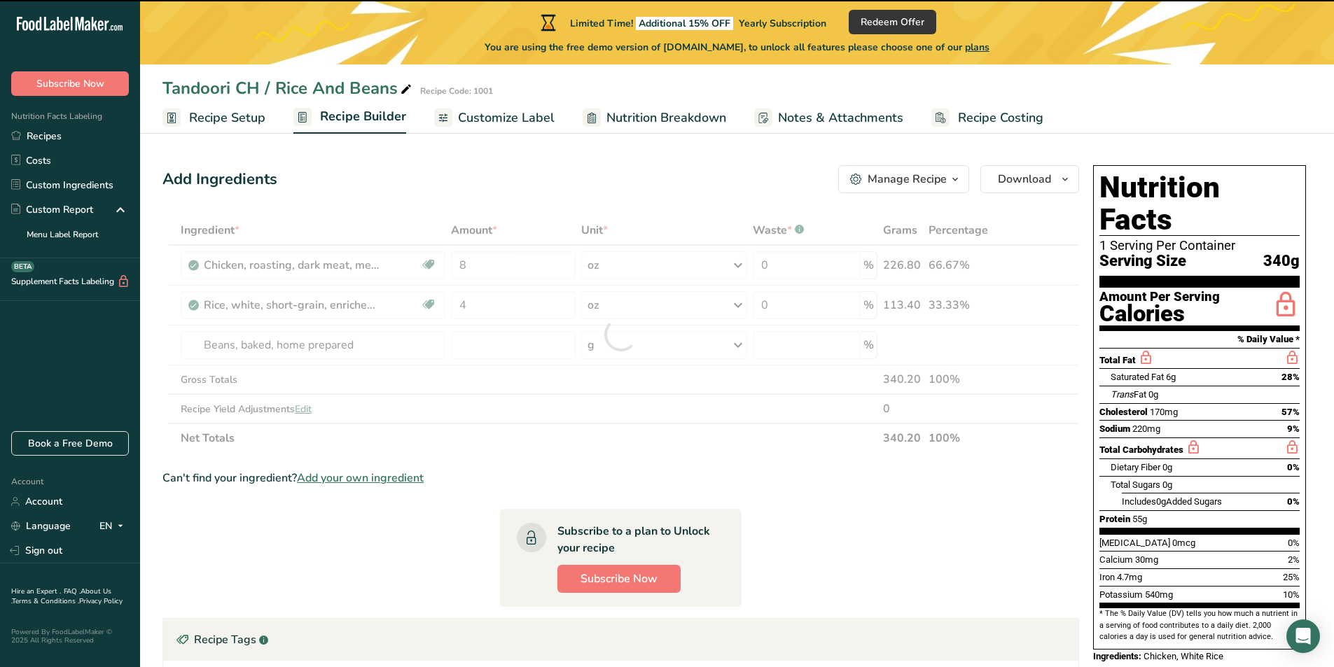
type input "0"
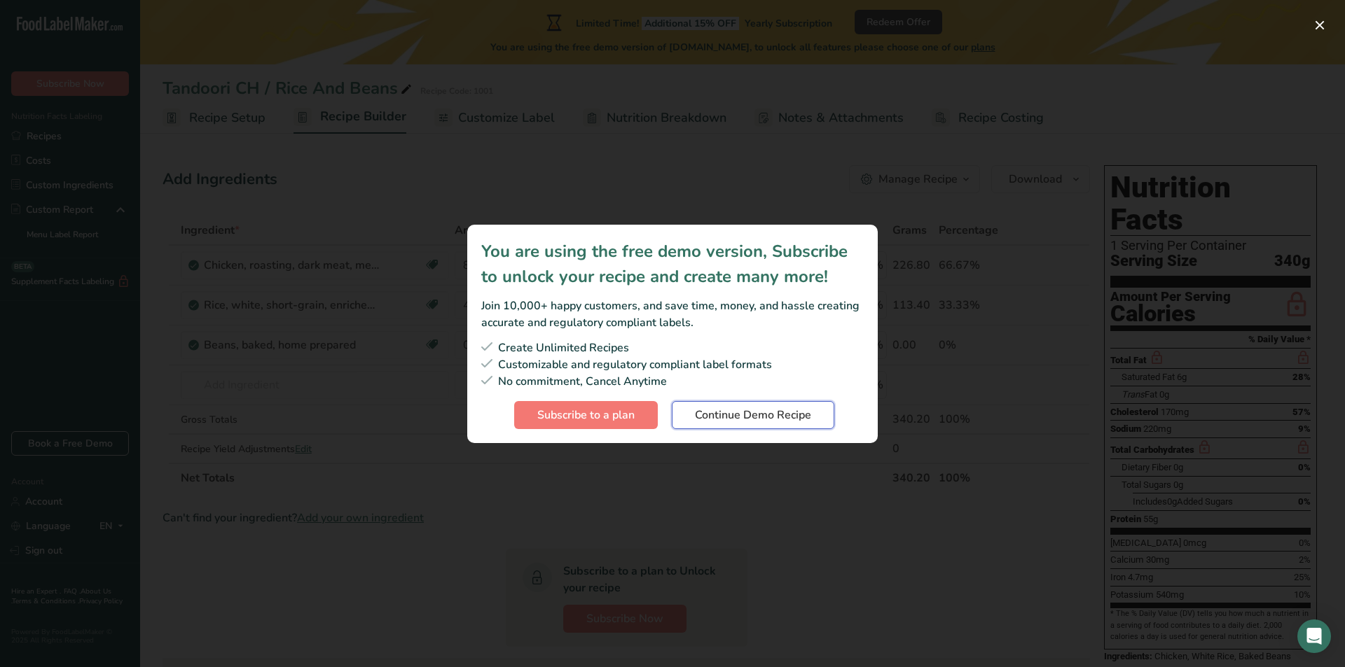
click at [748, 415] on span "Continue Demo Recipe" at bounding box center [753, 415] width 116 height 17
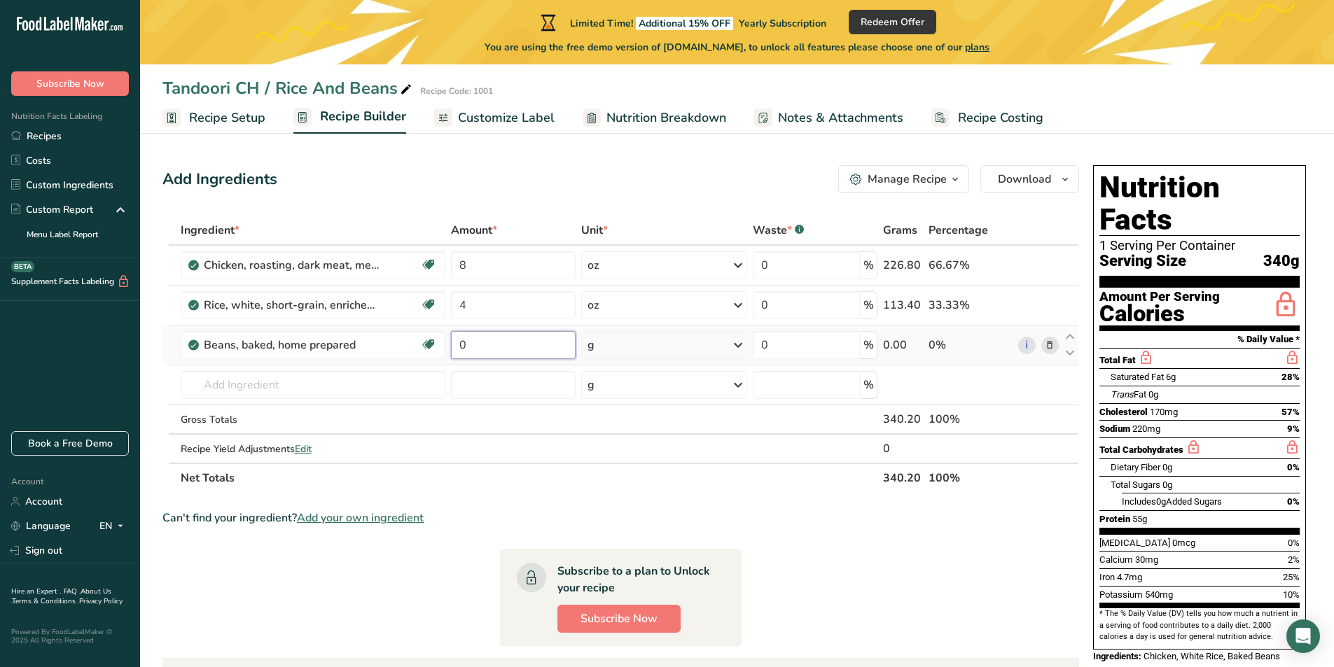
click at [487, 338] on input "0" at bounding box center [513, 345] width 125 height 28
type input "4"
click at [733, 342] on div "Ingredient * Amount * Unit * Waste * .a-a{fill:#347362;}.b-a{fill:#fff;} Grams …" at bounding box center [620, 354] width 917 height 277
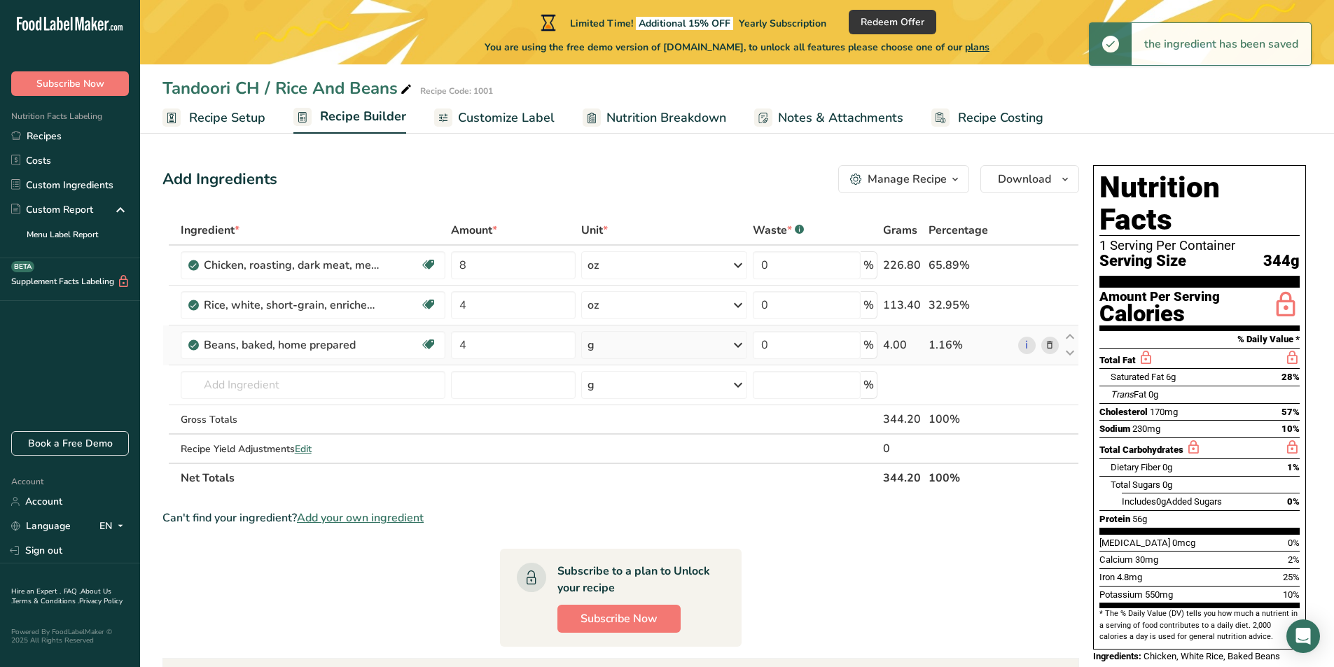
click at [735, 347] on icon at bounding box center [738, 345] width 17 height 25
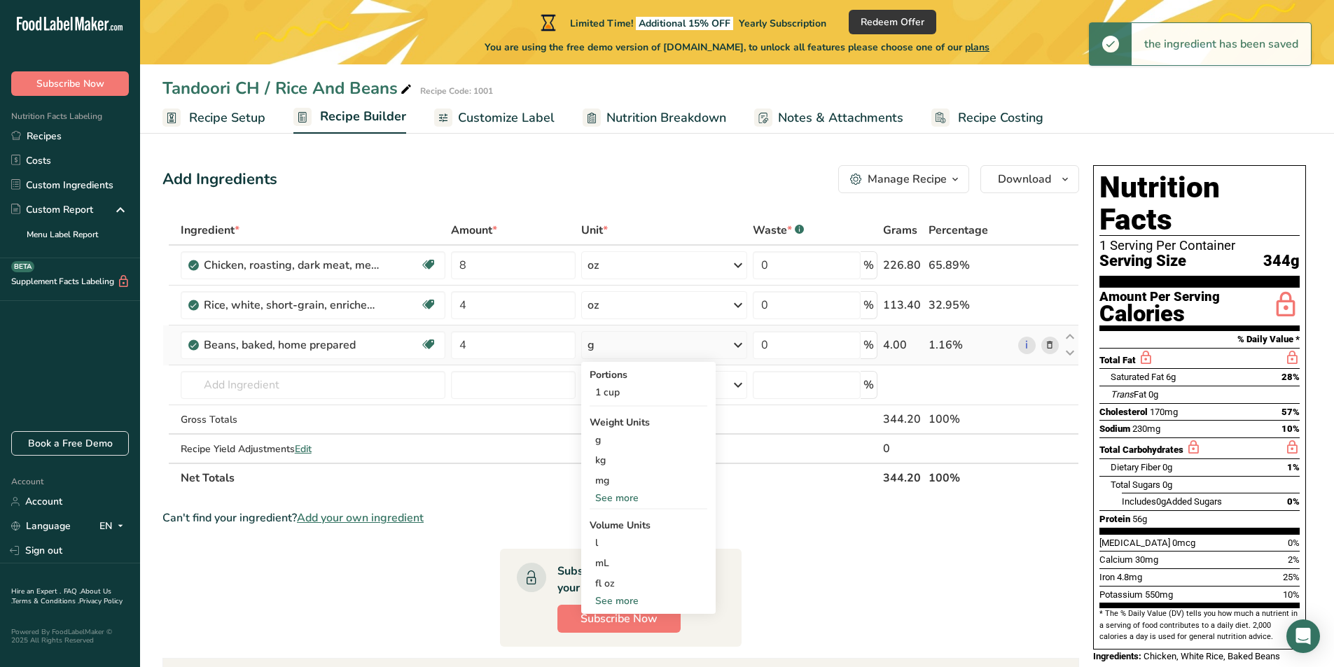
click at [611, 492] on div "See more" at bounding box center [649, 498] width 118 height 15
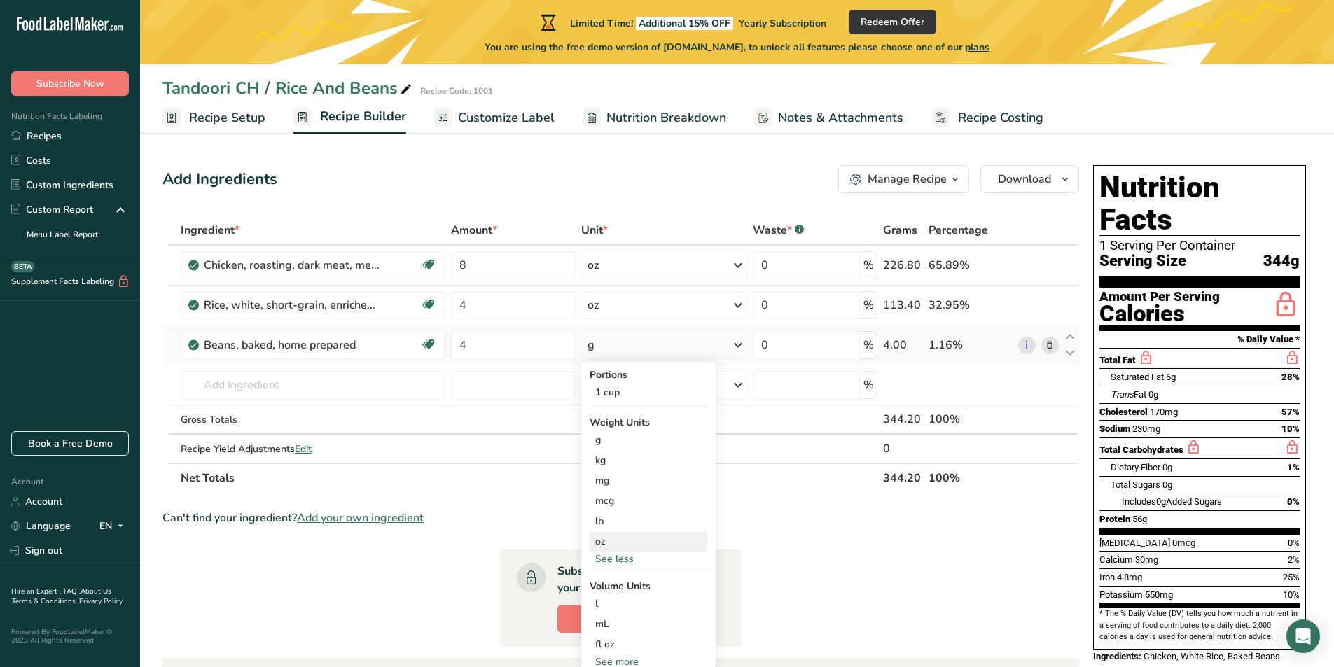
click at [595, 540] on div "oz" at bounding box center [649, 542] width 118 height 20
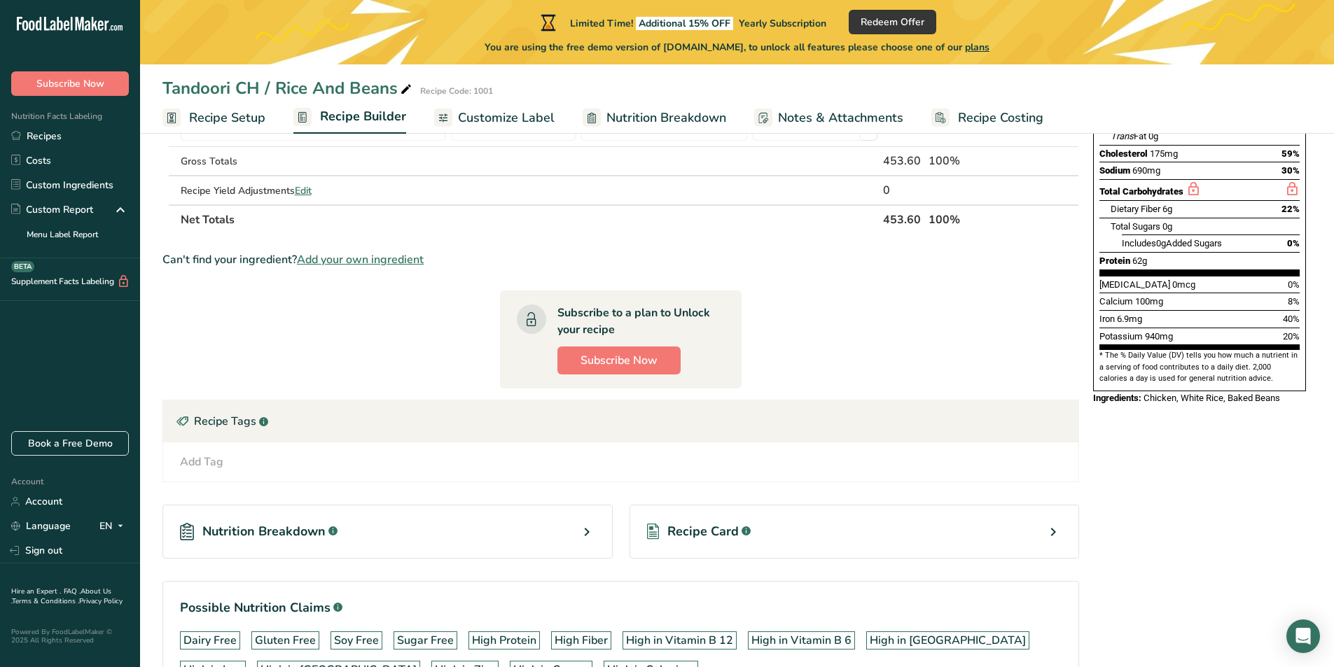
scroll to position [361, 0]
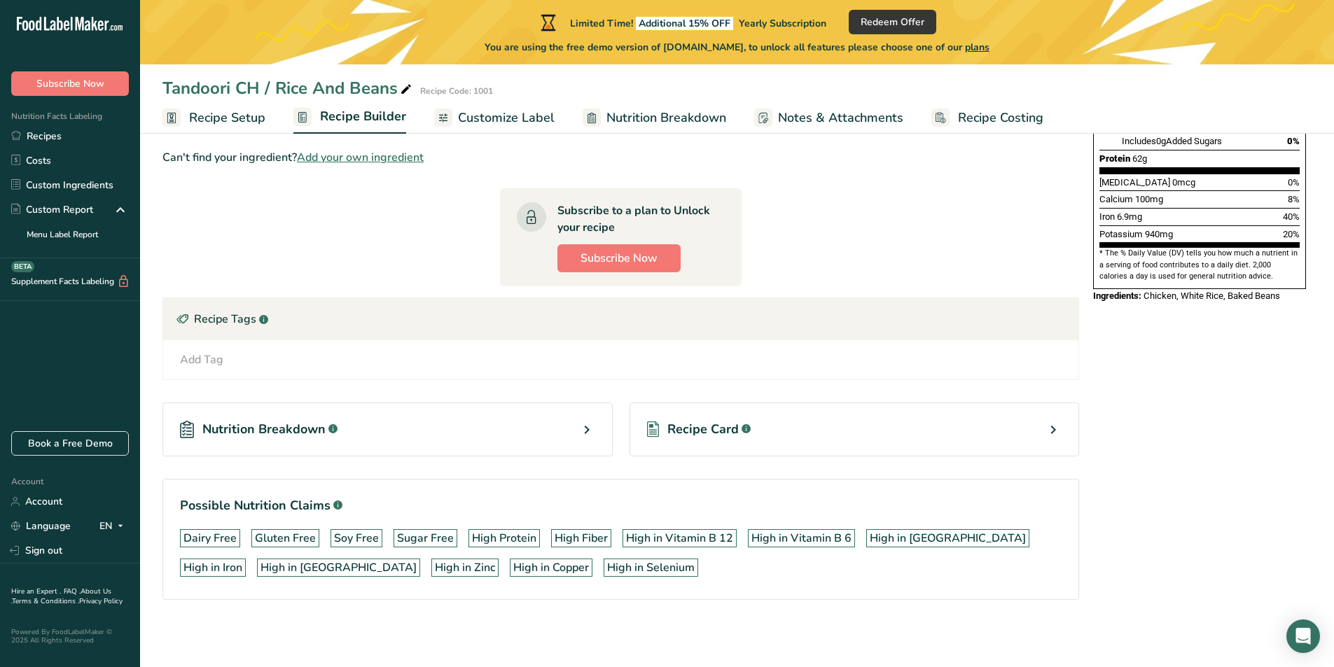
click at [922, 432] on div "Recipe Card .a-a{fill:#347362;}.b-a{fill:#fff;}" at bounding box center [855, 430] width 450 height 54
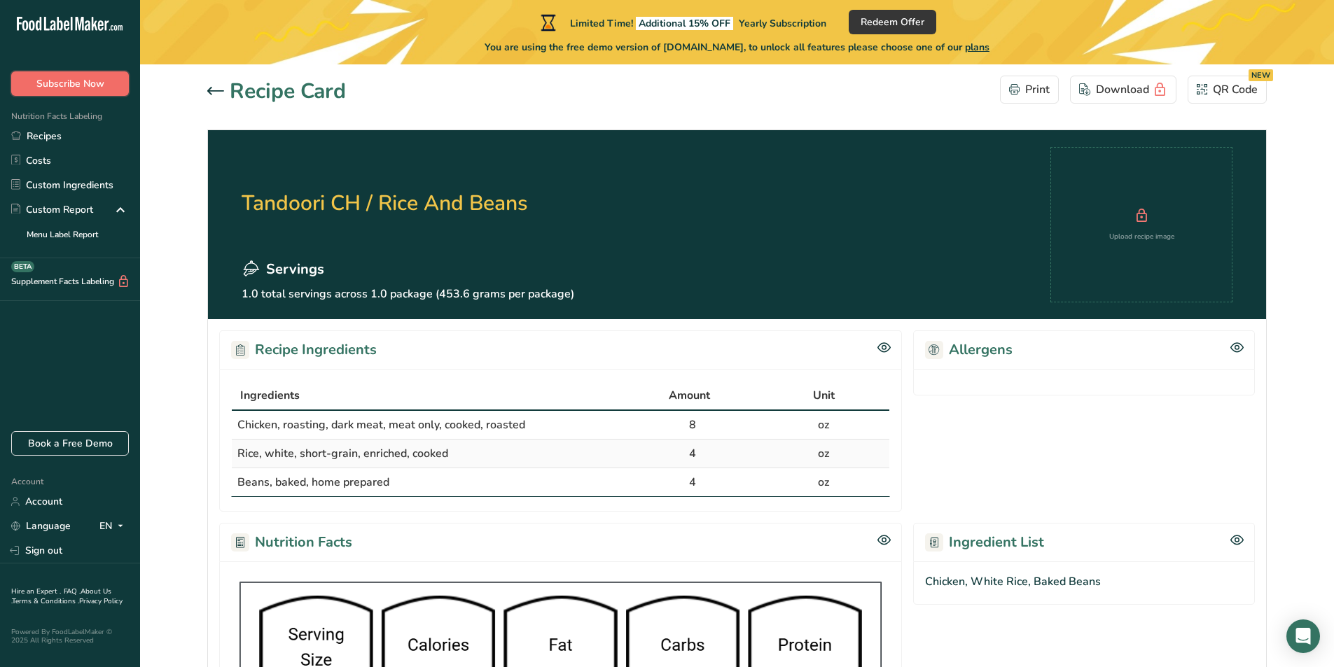
click at [69, 83] on span "Subscribe Now" at bounding box center [70, 83] width 68 height 15
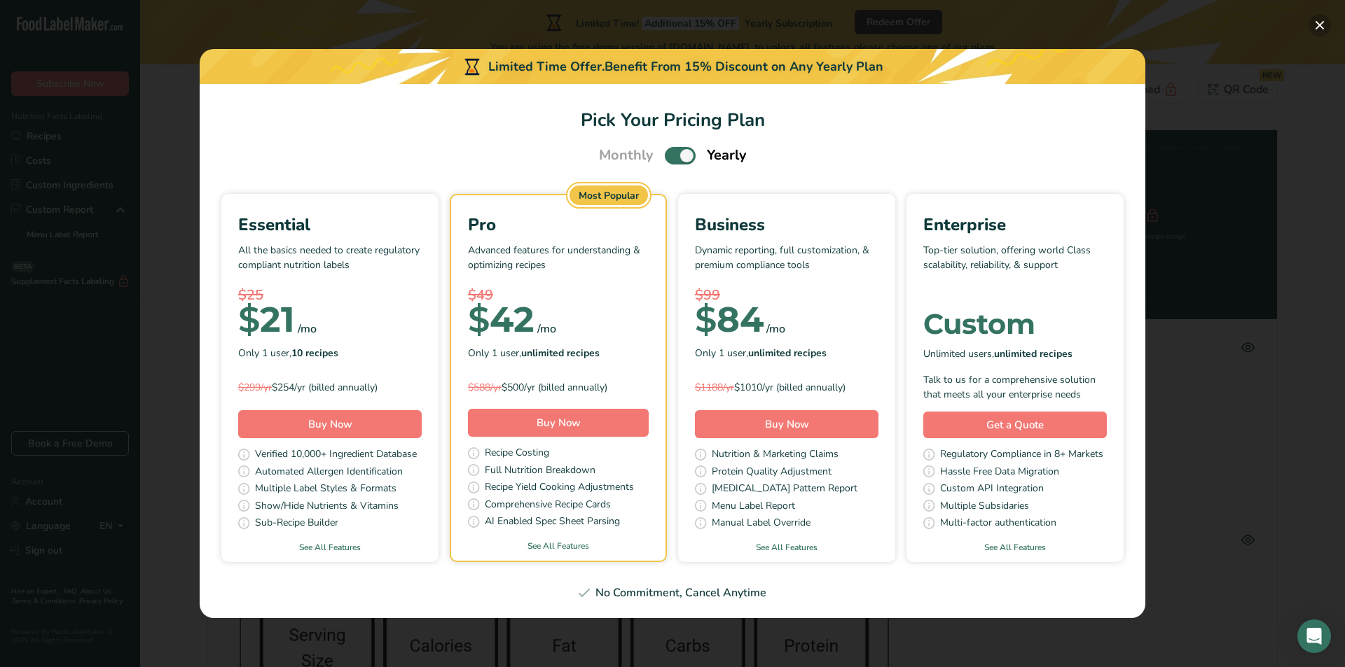
click at [1317, 27] on button "Pick Your Pricing Plan Modal" at bounding box center [1319, 25] width 22 height 22
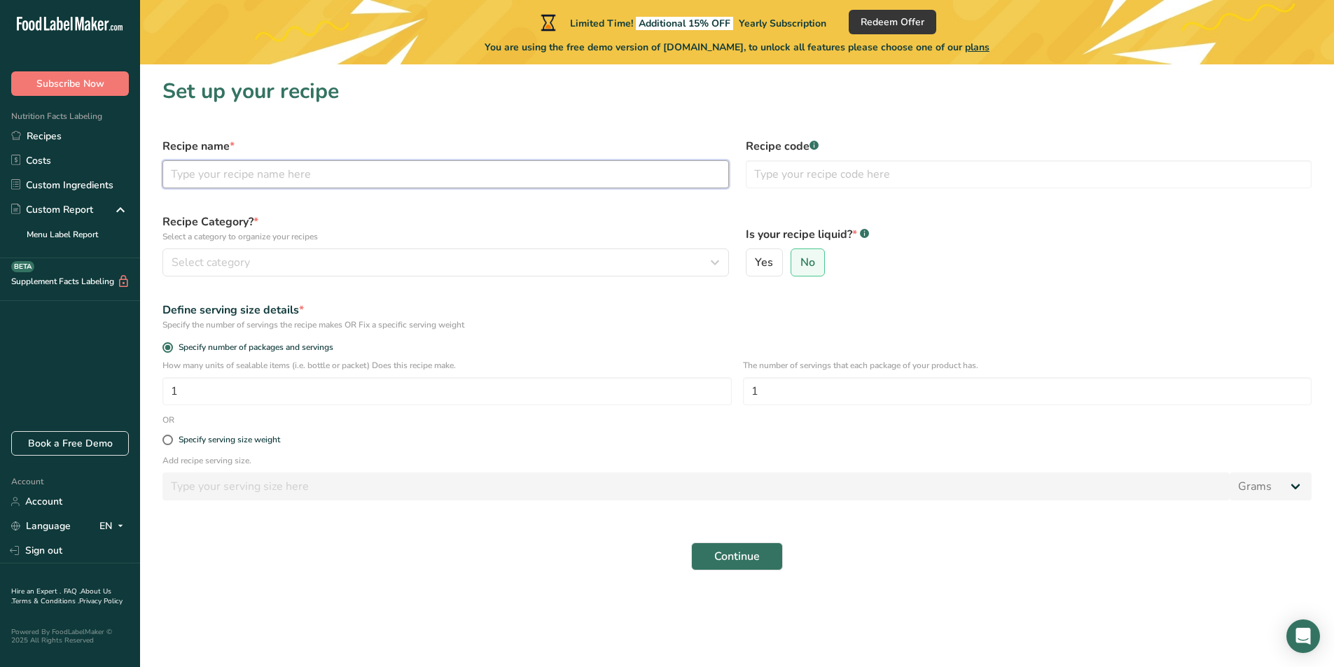
click at [221, 178] on input "text" at bounding box center [445, 174] width 567 height 28
type input "Tandoori CH / Rice And Beans"
click at [244, 268] on span "Select category" at bounding box center [211, 262] width 78 height 17
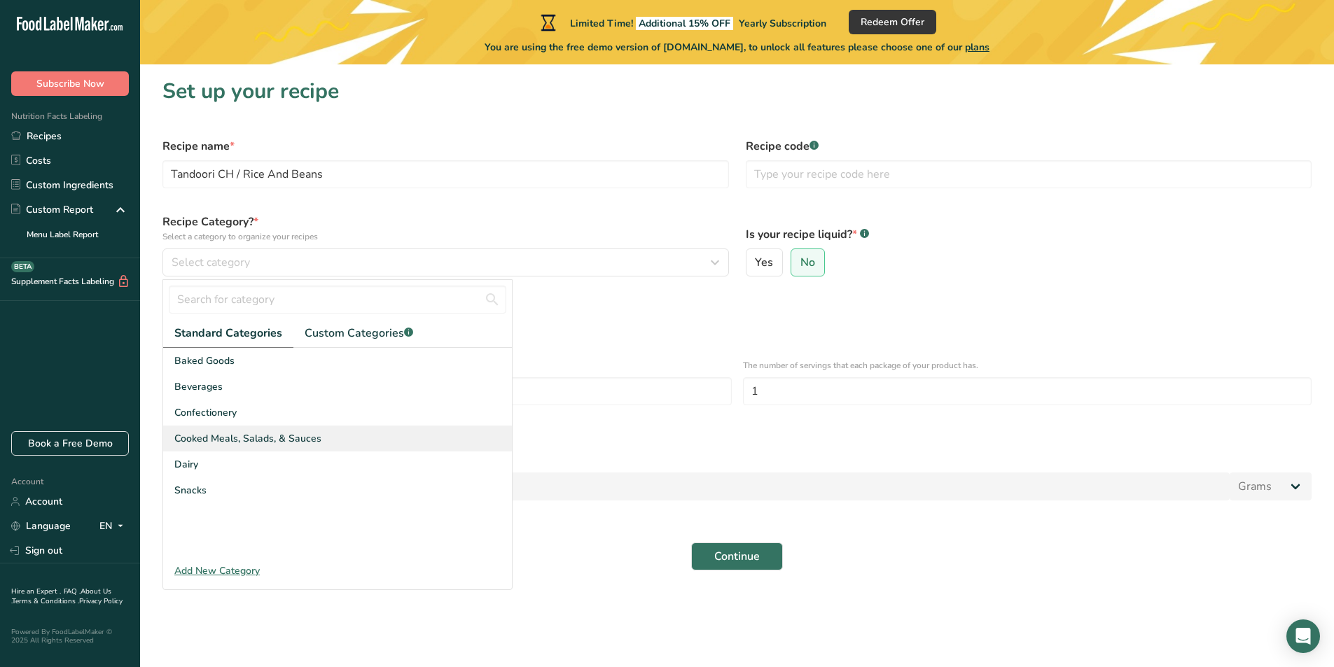
click at [225, 446] on div "Cooked Meals, Salads, & Sauces" at bounding box center [337, 439] width 349 height 26
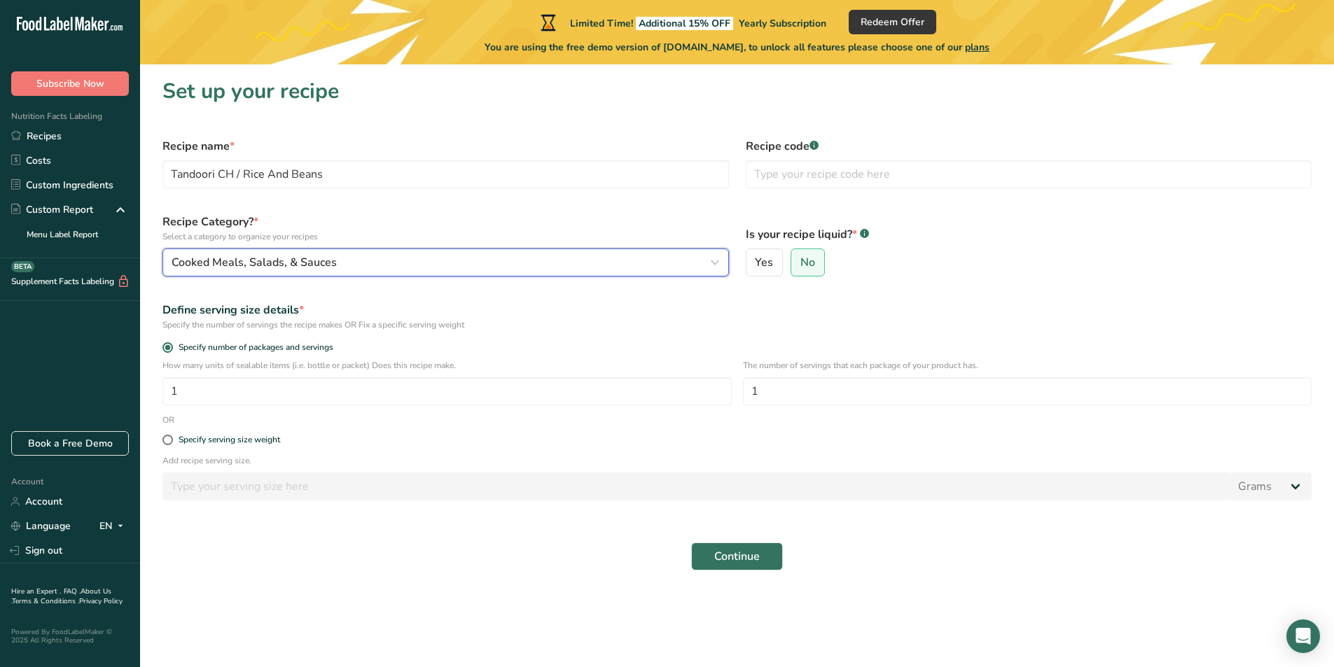
click at [363, 263] on div "Cooked Meals, Salads, & Sauces" at bounding box center [442, 262] width 540 height 17
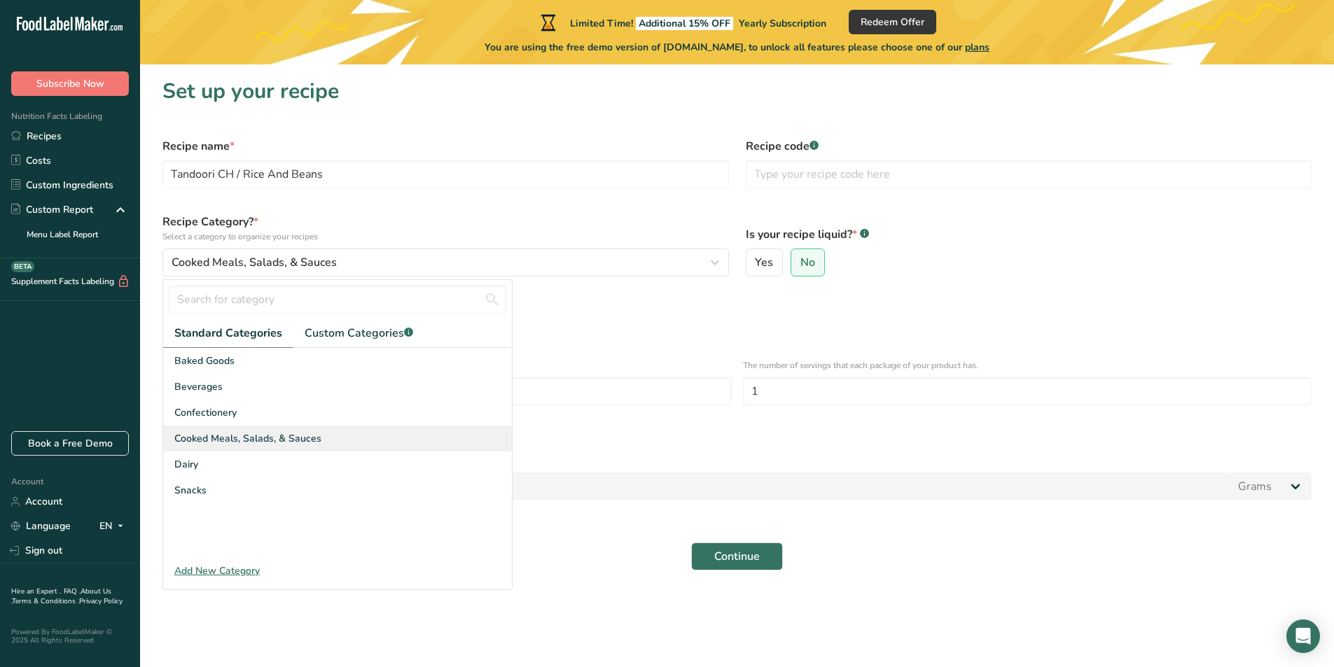
click at [216, 437] on span "Cooked Meals, Salads, & Sauces" at bounding box center [247, 438] width 147 height 15
